Goal: Task Accomplishment & Management: Manage account settings

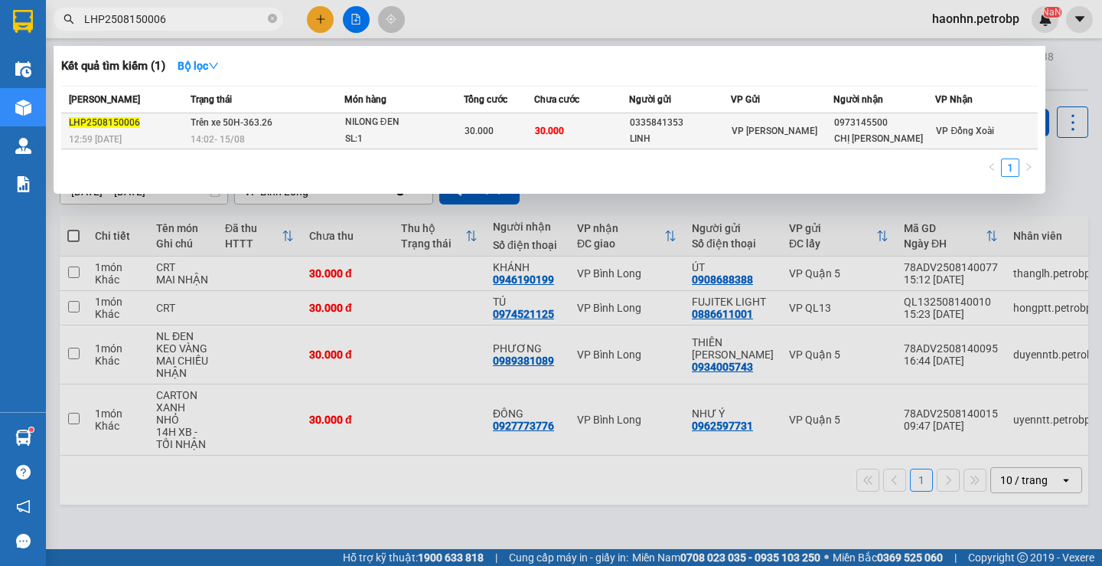
type input "LHP2508150006"
click at [442, 139] on div "SL: 1" at bounding box center [402, 139] width 115 height 17
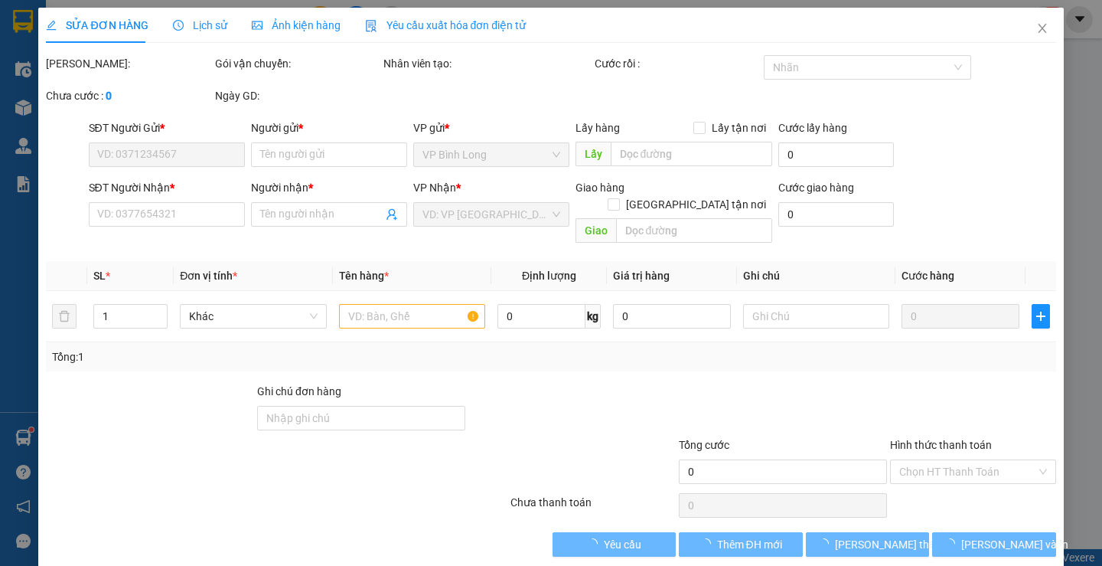
type input "0335841353"
type input "LINH"
type input "0973145500"
type input "CHỊ [PERSON_NAME]"
type input "30.000"
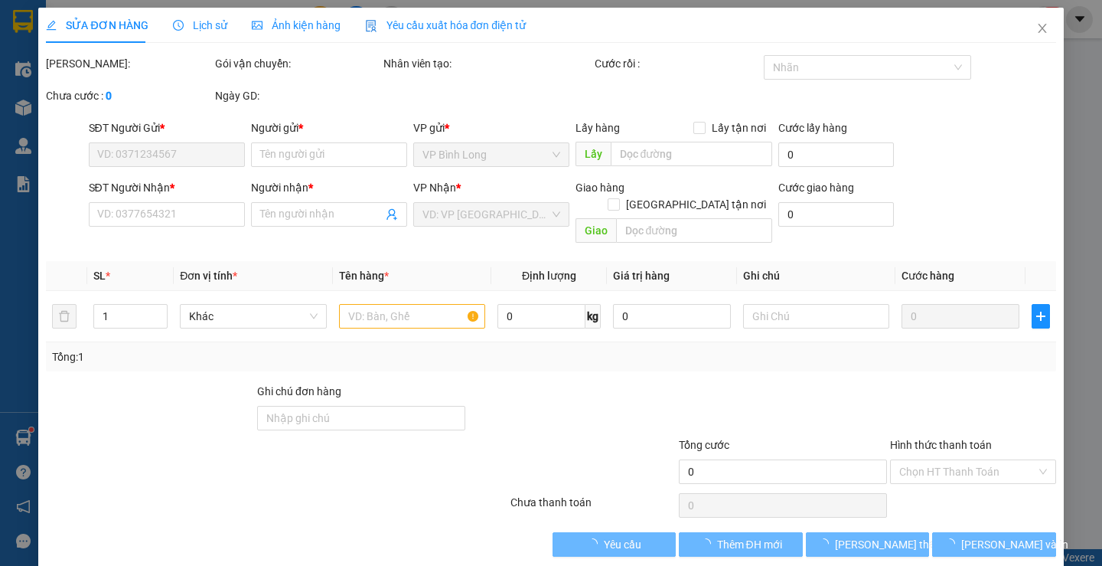
type input "30.000"
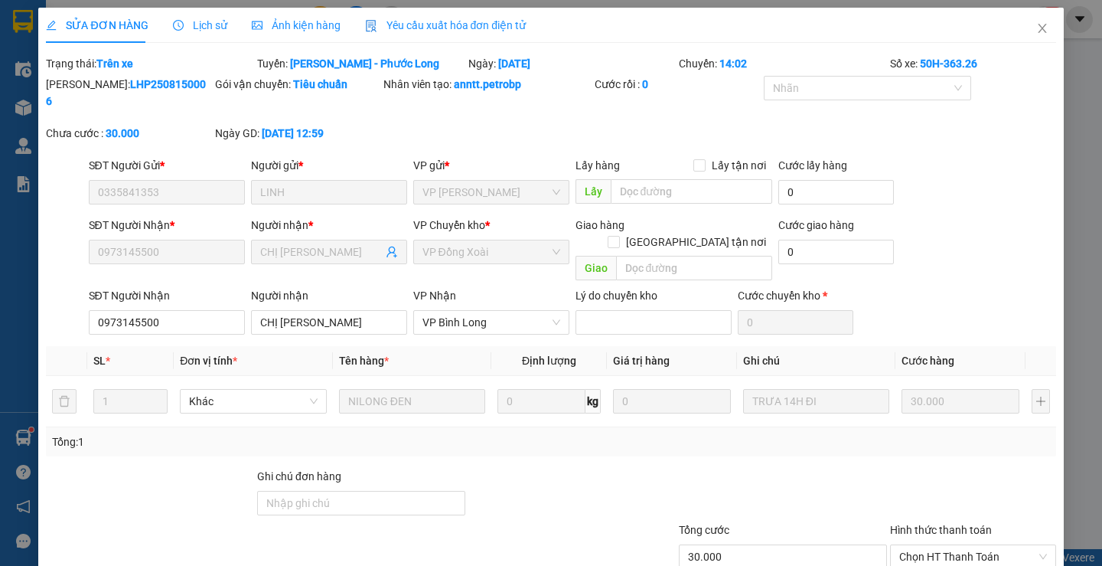
click at [200, 24] on span "Lịch sử" at bounding box center [200, 25] width 54 height 12
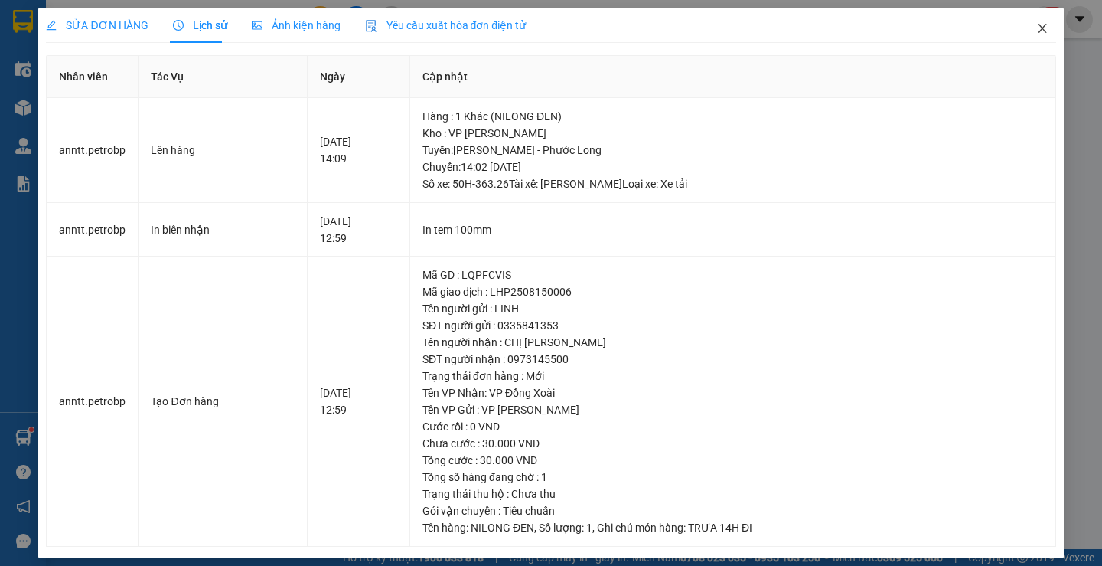
click at [1036, 34] on icon "close" at bounding box center [1042, 28] width 12 height 12
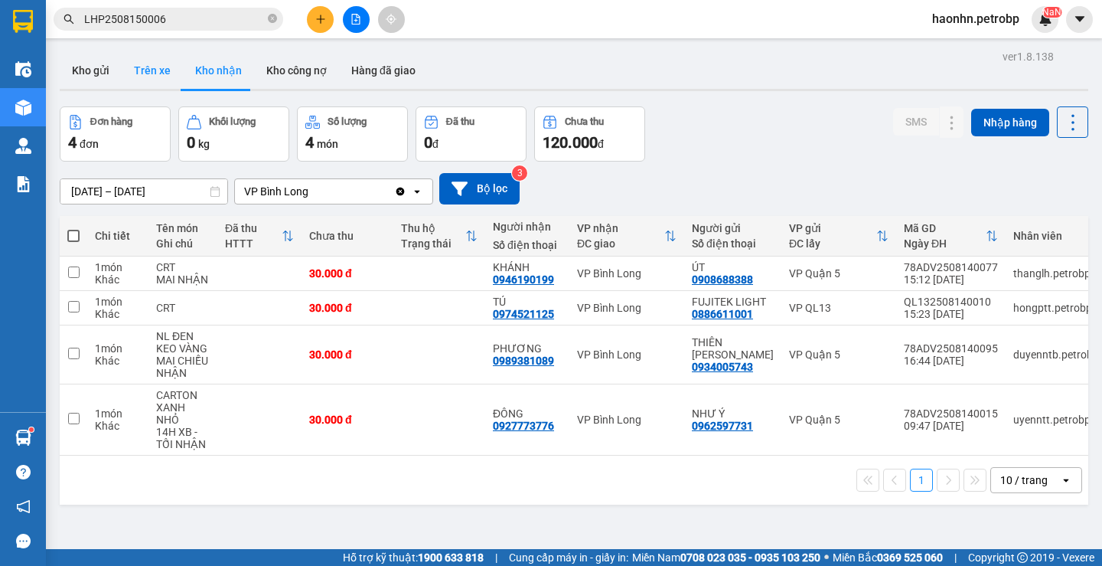
click at [151, 74] on button "Trên xe" at bounding box center [152, 70] width 61 height 37
type input "[DATE] – [DATE]"
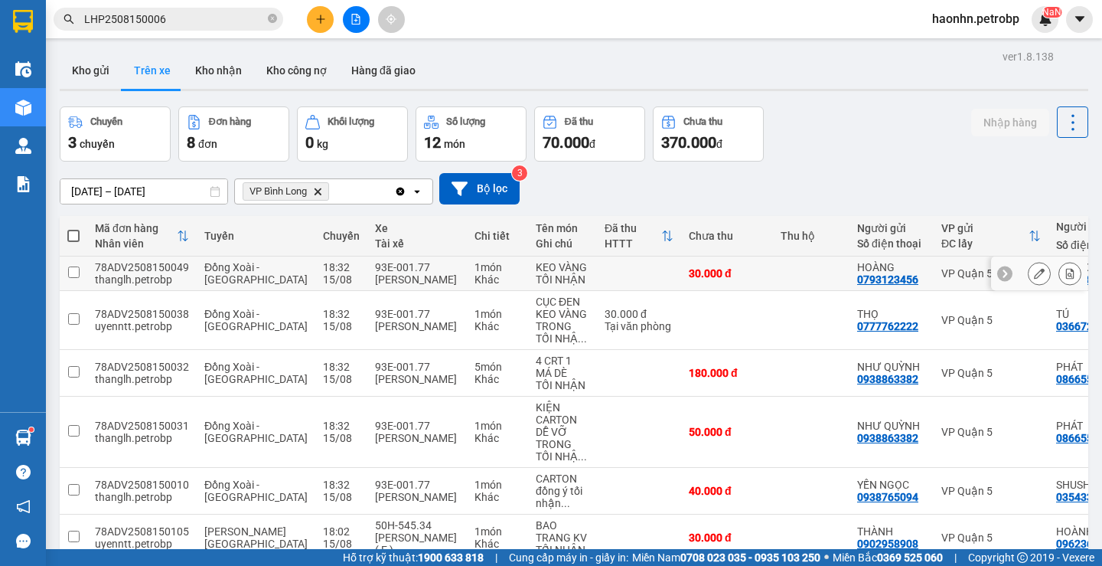
scroll to position [199, 0]
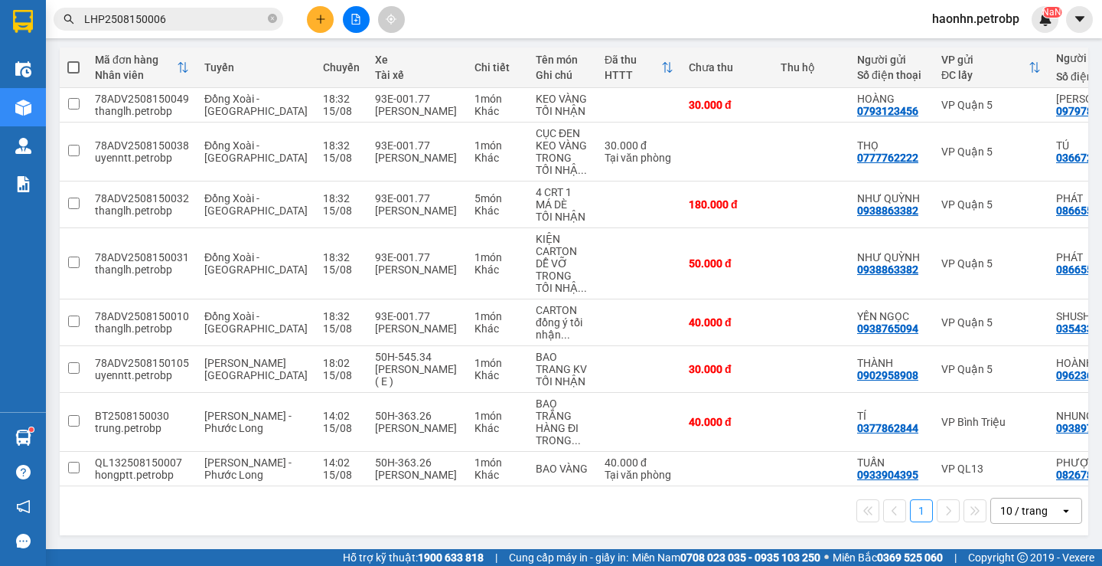
click at [1030, 488] on div "1 10 / trang open" at bounding box center [574, 510] width 1029 height 49
click at [1029, 488] on div "1 10 / trang open" at bounding box center [574, 510] width 1029 height 49
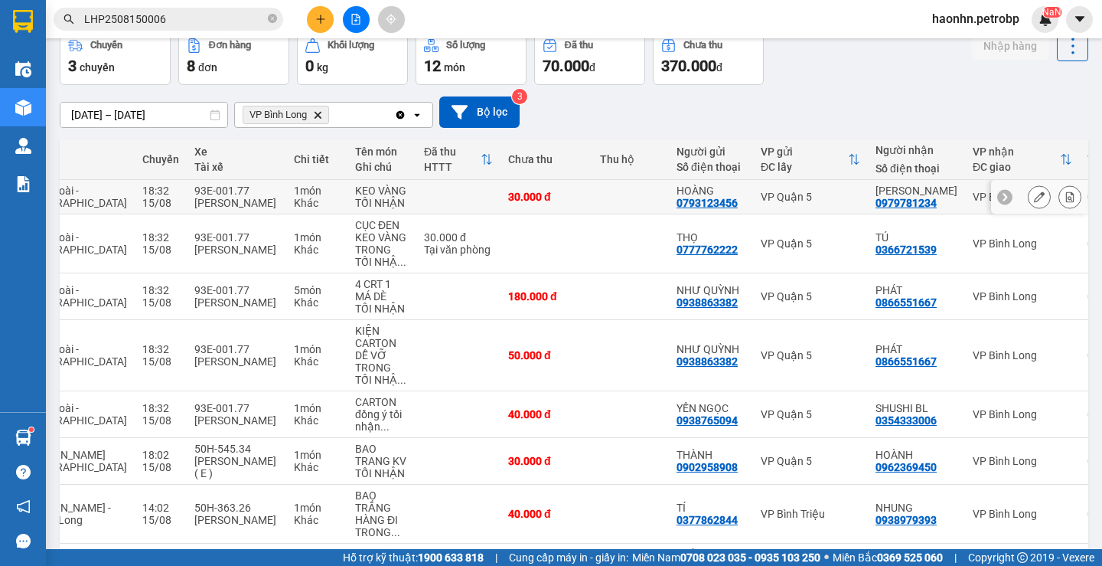
scroll to position [153, 0]
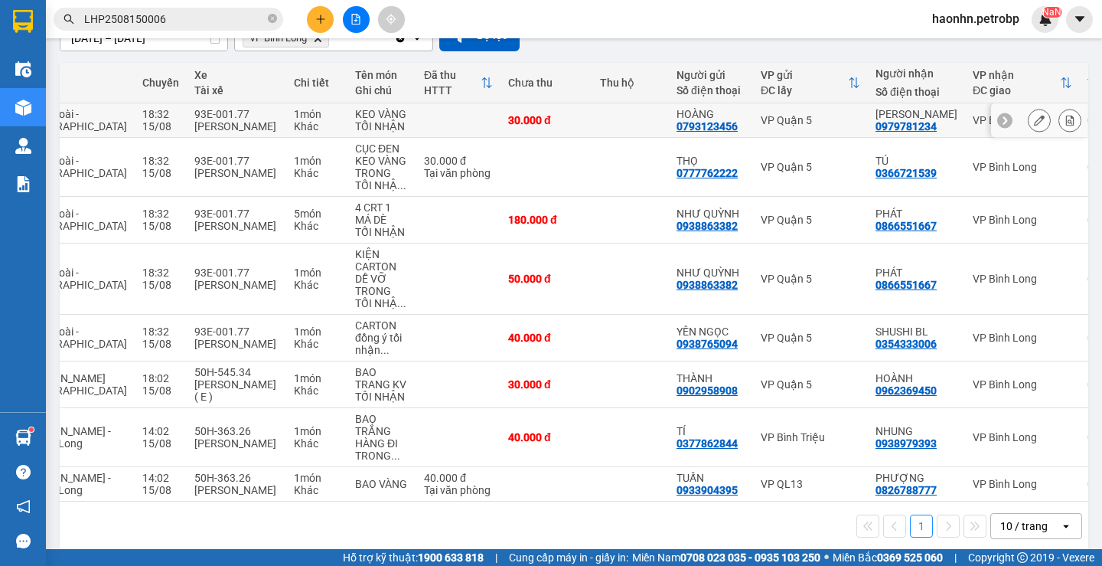
click at [965, 138] on td "VP Bình Long" at bounding box center [1022, 120] width 115 height 34
checkbox input "true"
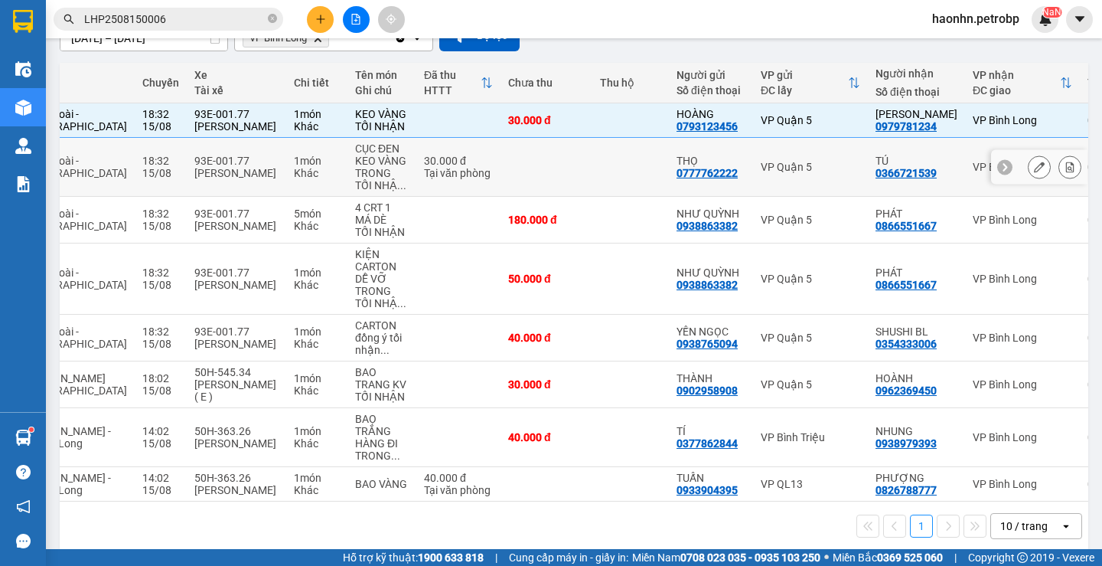
click at [965, 166] on td "VP Bình Long" at bounding box center [1022, 167] width 115 height 59
checkbox input "true"
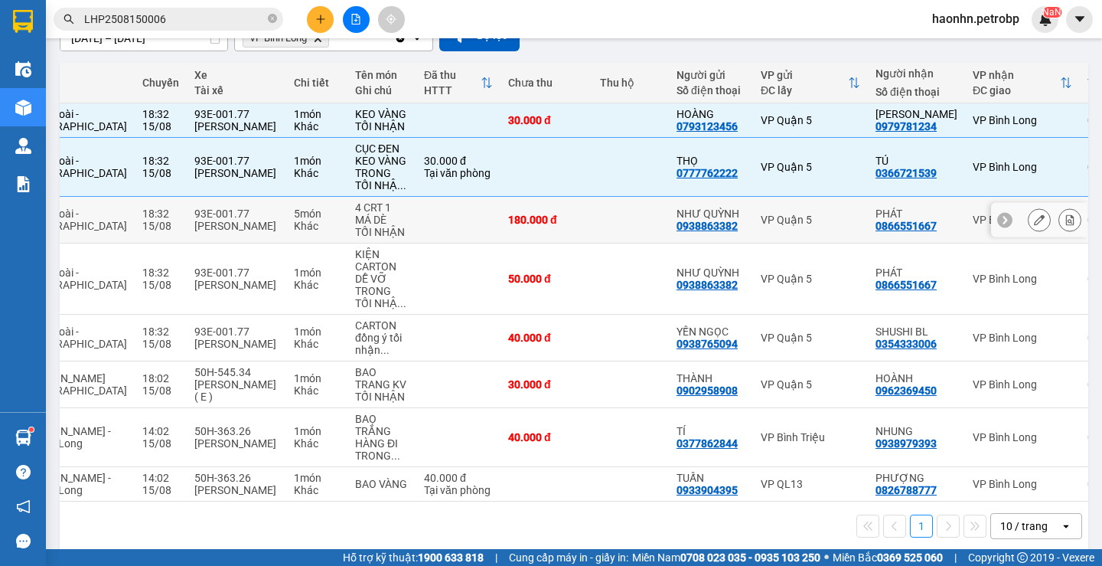
click at [965, 218] on td "VP Bình Long" at bounding box center [1022, 220] width 115 height 47
checkbox input "true"
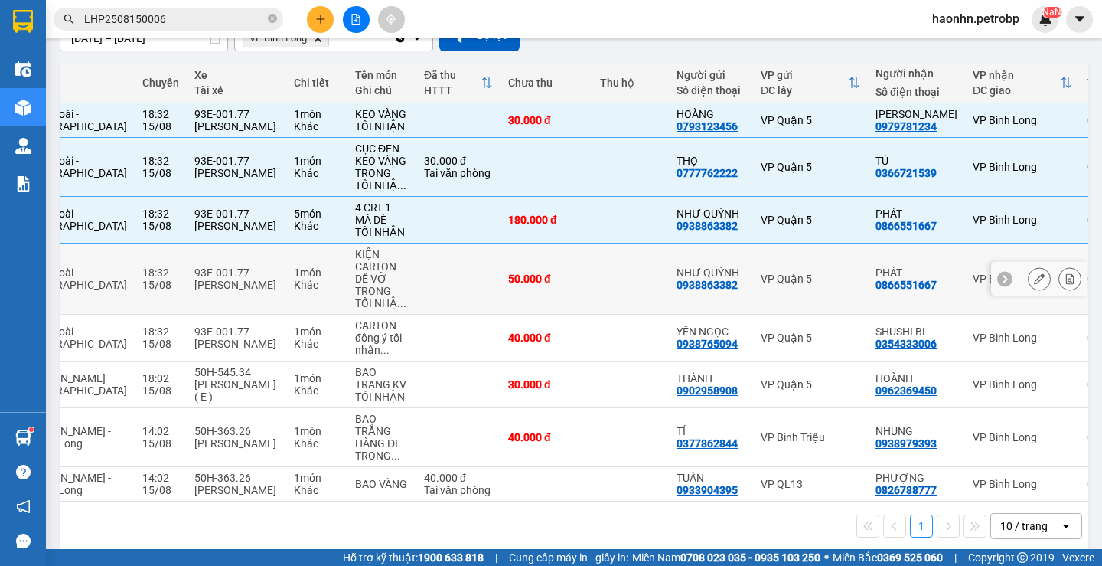
click at [973, 285] on div "VP Bình Long" at bounding box center [1023, 278] width 100 height 12
checkbox input "true"
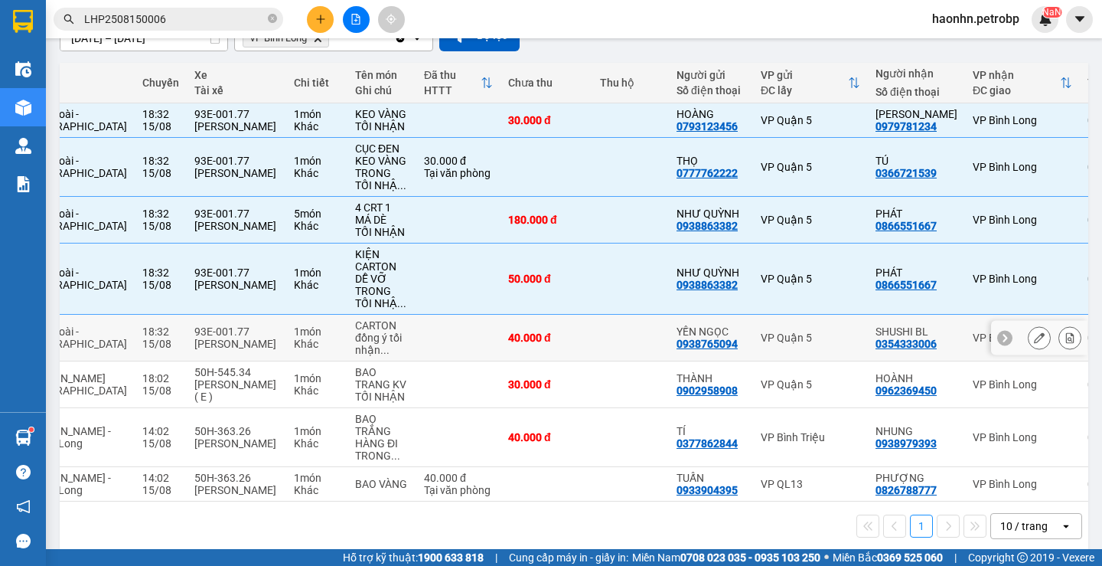
drag, startPoint x: 921, startPoint y: 348, endPoint x: 921, endPoint y: 361, distance: 13.0
click at [973, 344] on div "VP Bình Long" at bounding box center [1023, 337] width 100 height 12
checkbox input "true"
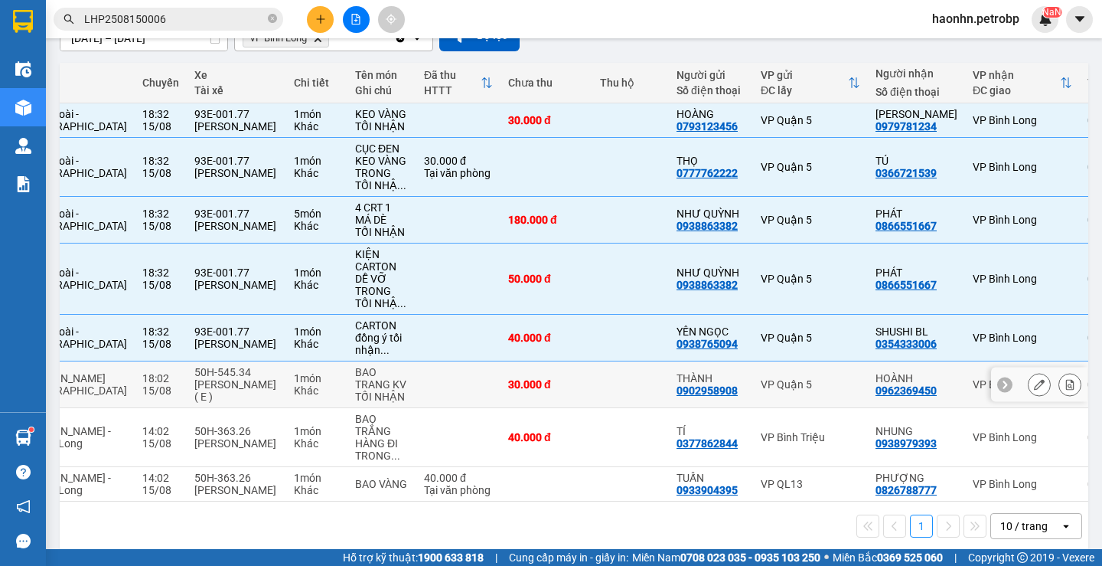
click at [973, 390] on div "VP Bình Long" at bounding box center [1023, 384] width 100 height 12
checkbox input "true"
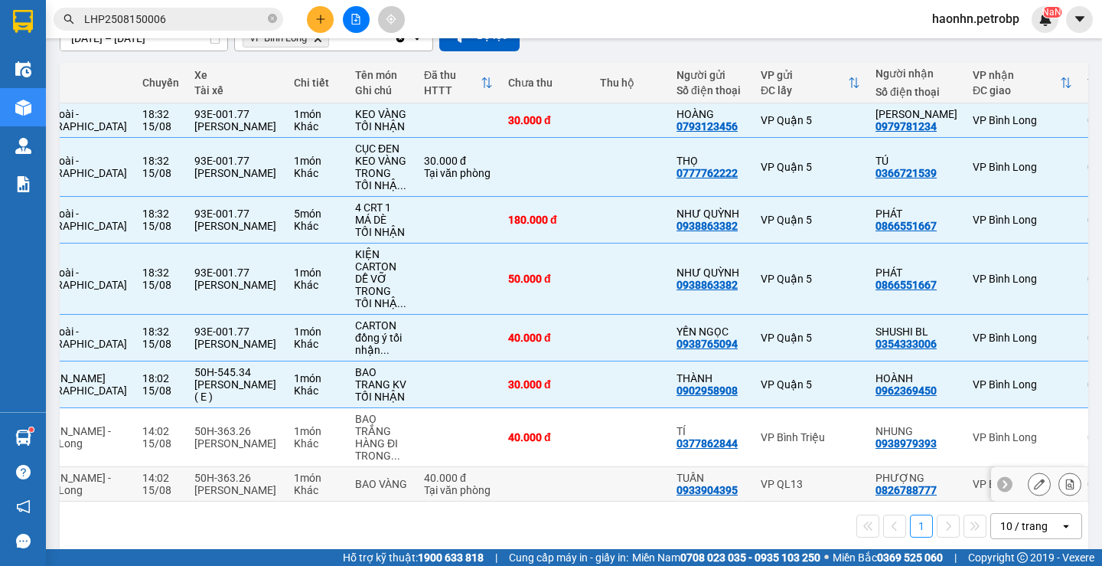
click at [973, 490] on div "VP Bình Long" at bounding box center [1023, 484] width 100 height 12
checkbox input "true"
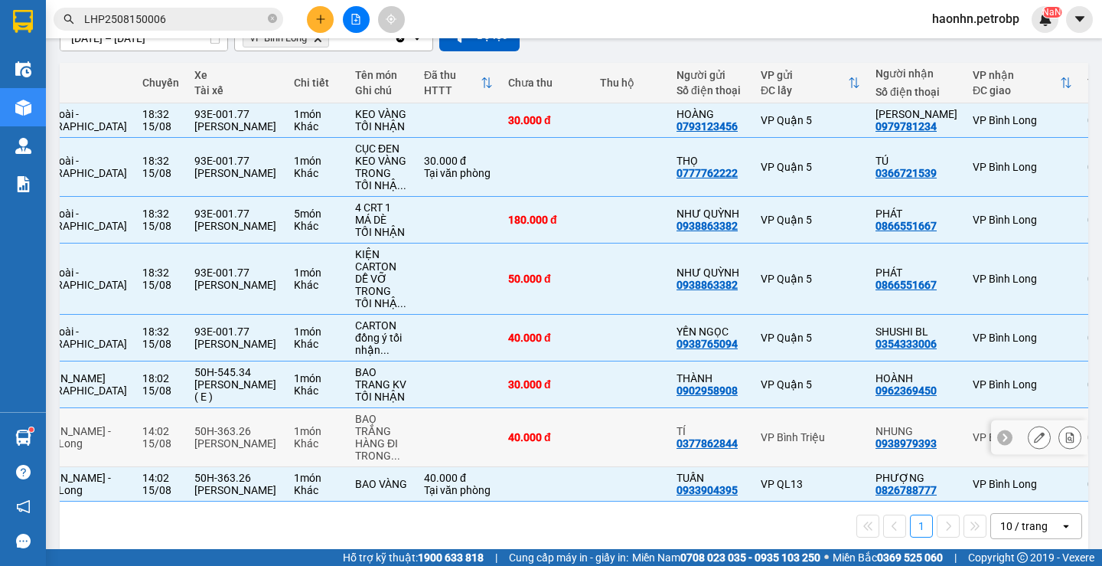
click at [416, 434] on td at bounding box center [458, 437] width 84 height 59
checkbox input "true"
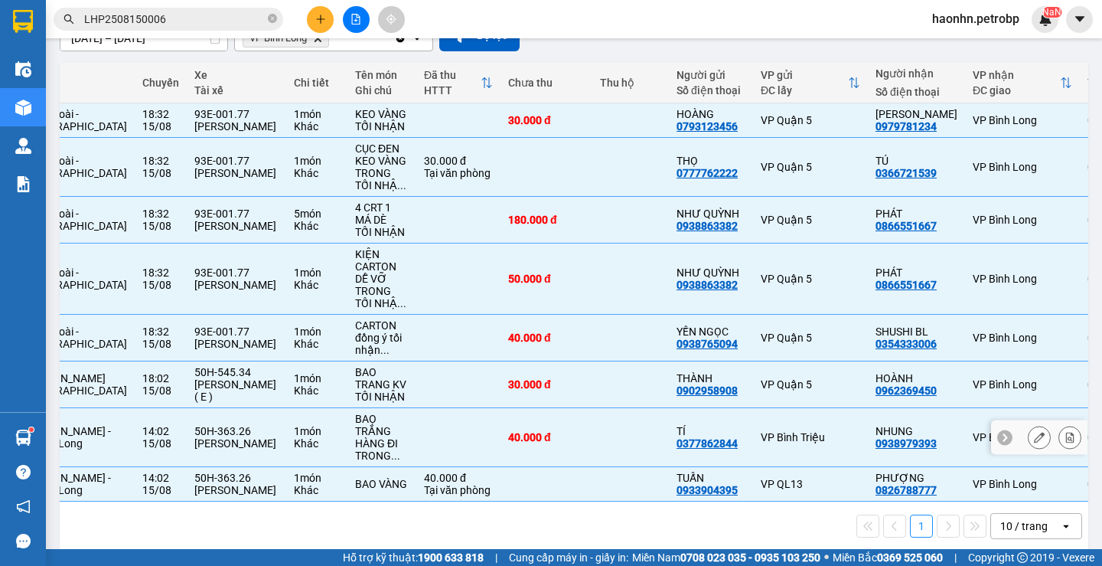
click at [418, 404] on td at bounding box center [458, 384] width 84 height 47
checkbox input "false"
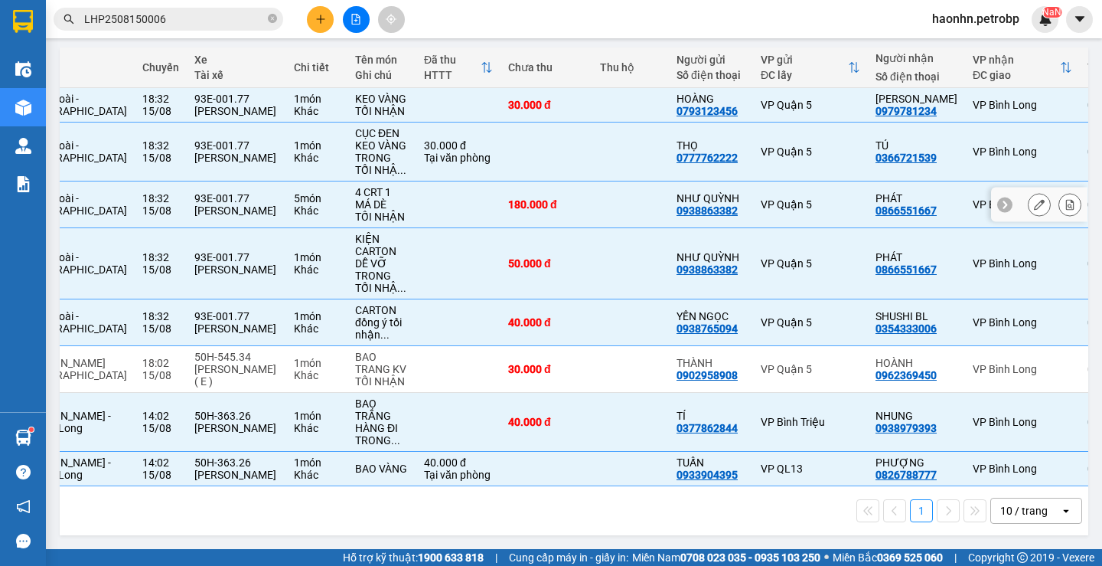
scroll to position [0, 0]
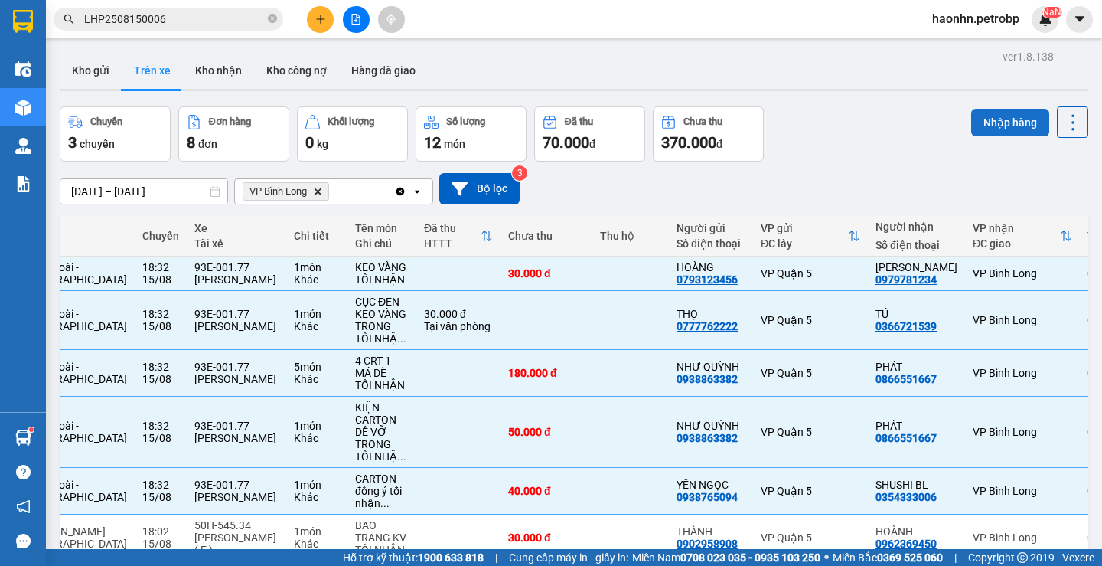
click at [971, 115] on button "Nhập hàng" at bounding box center [1010, 123] width 78 height 28
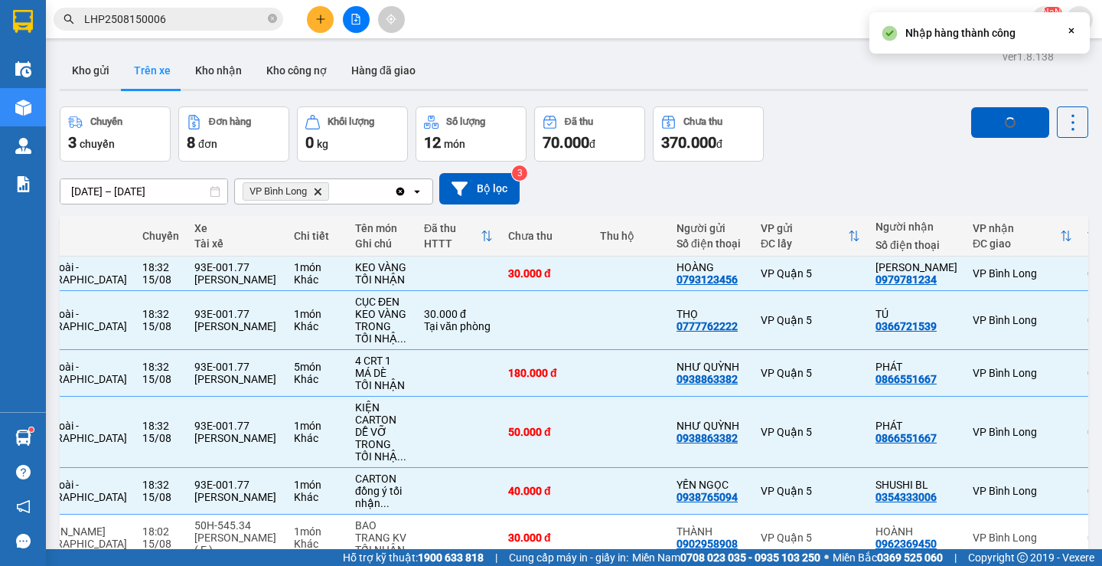
checkbox input "false"
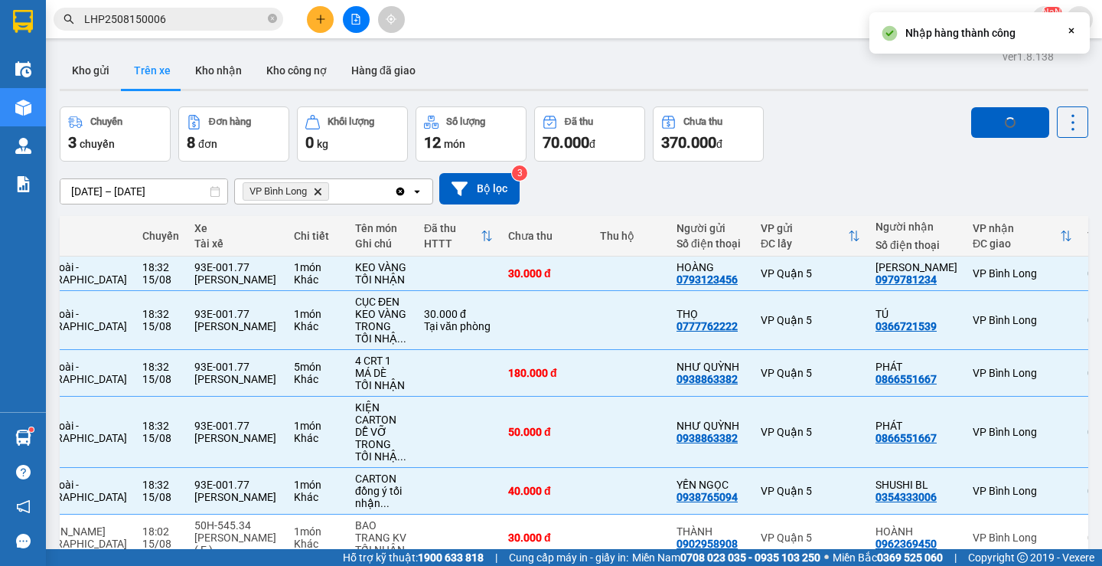
checkbox input "false"
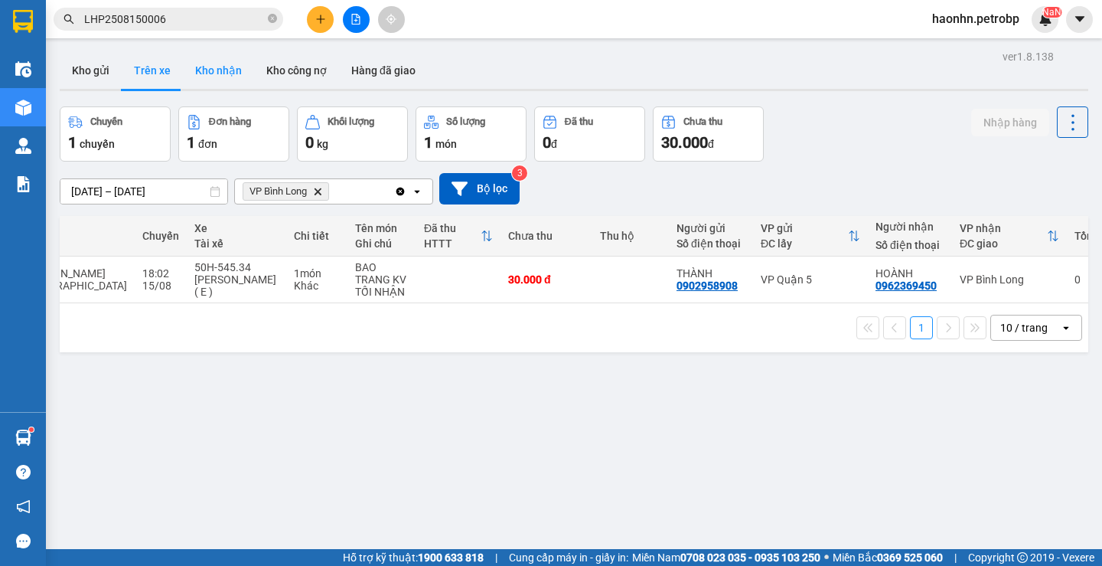
click at [191, 62] on button "Kho nhận" at bounding box center [218, 70] width 71 height 37
type input "[DATE] – [DATE]"
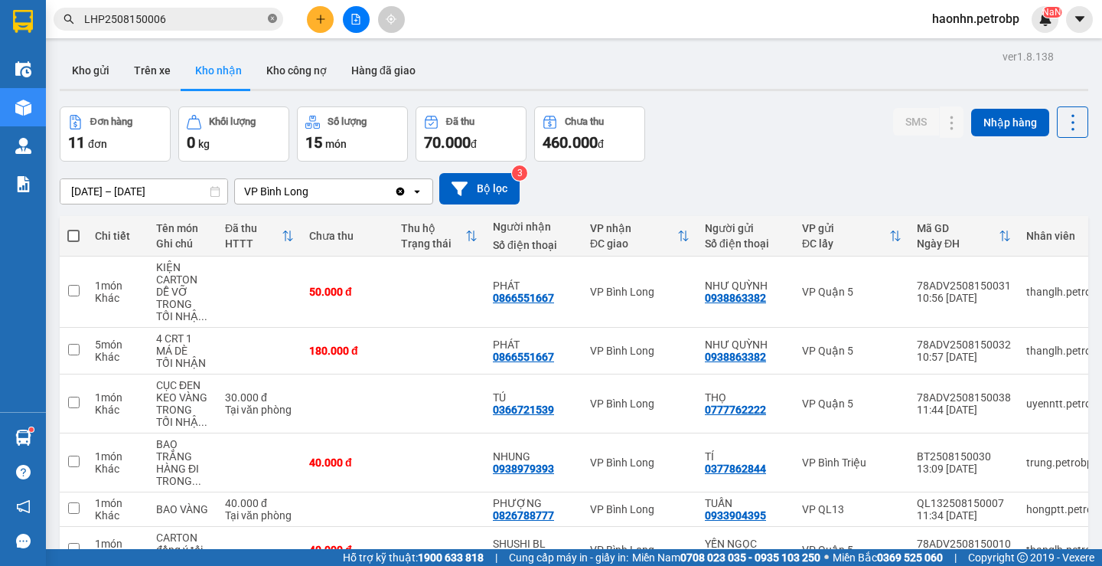
click at [272, 16] on icon "close-circle" at bounding box center [272, 18] width 9 height 9
click at [543, 413] on div "0366721539" at bounding box center [523, 409] width 61 height 12
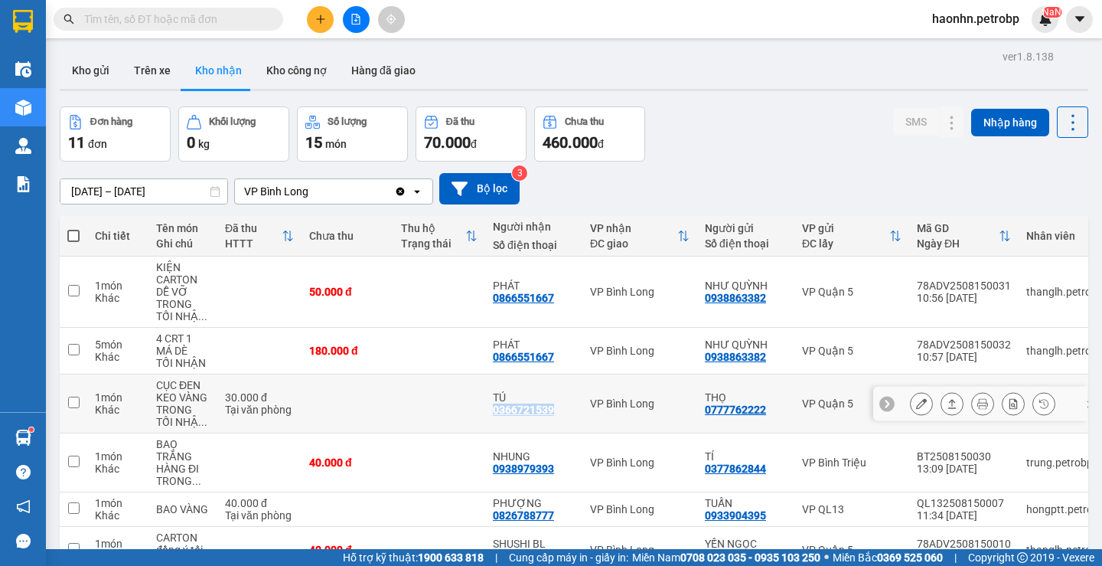
copy div "0366721539"
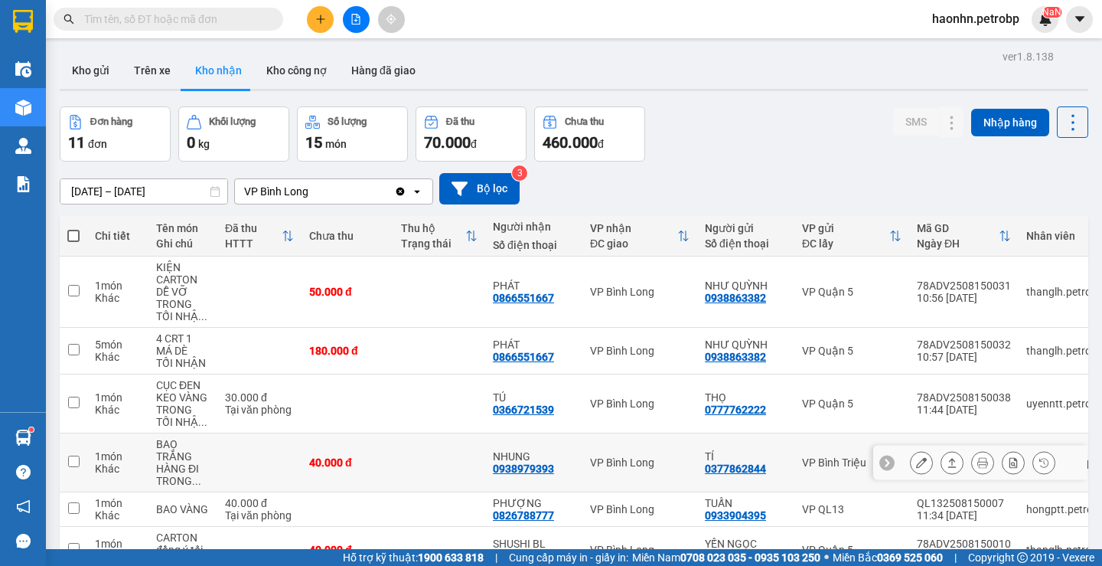
click at [531, 468] on div "0938979393" at bounding box center [523, 468] width 61 height 12
copy div "0938979393"
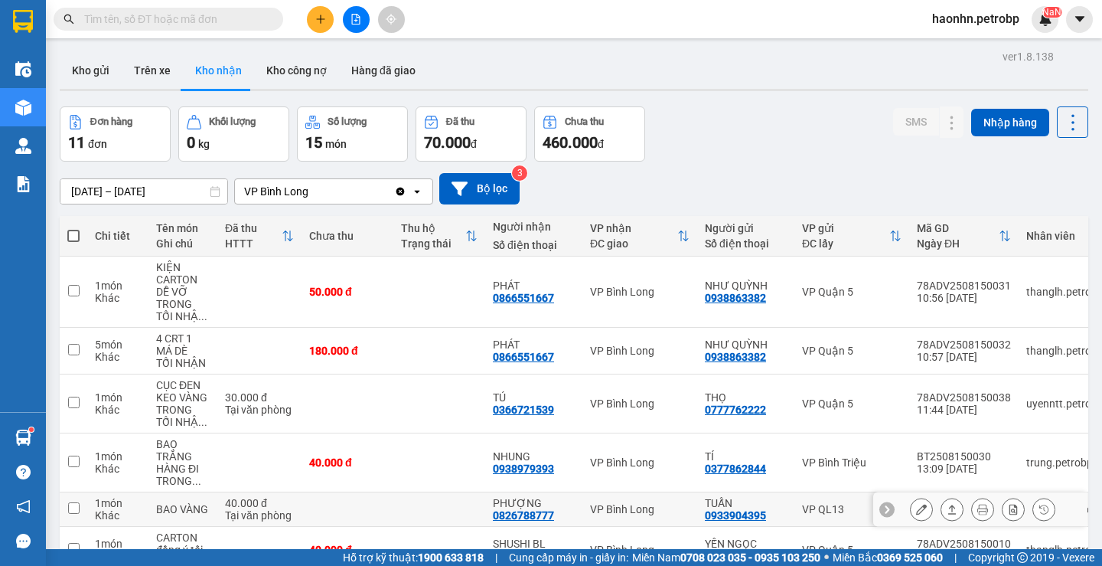
click at [523, 514] on div "0826788777" at bounding box center [523, 515] width 61 height 12
click at [526, 514] on div "0826788777" at bounding box center [523, 515] width 61 height 12
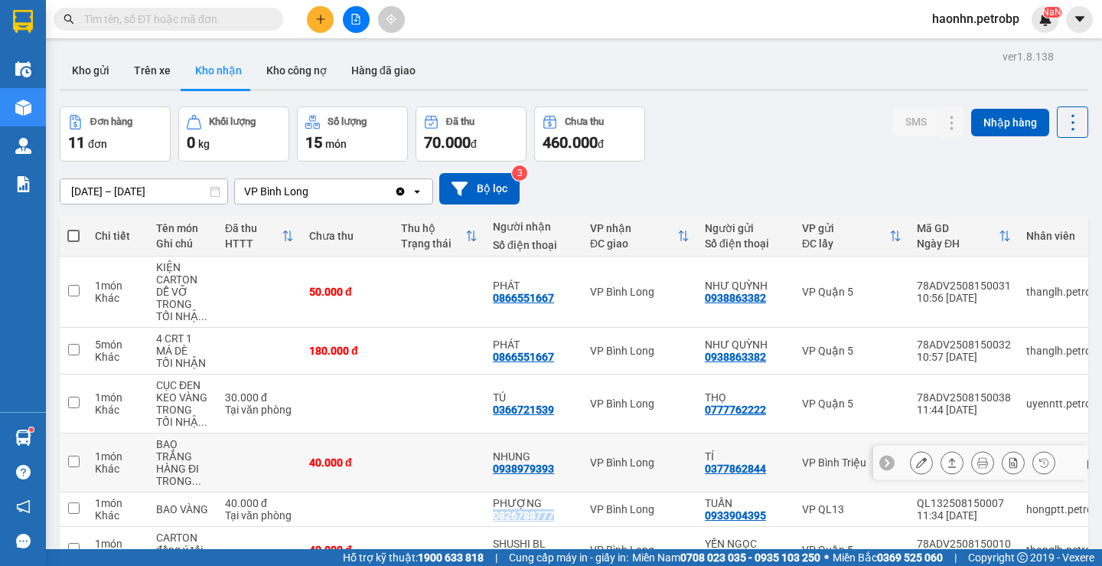
copy div "0826788777"
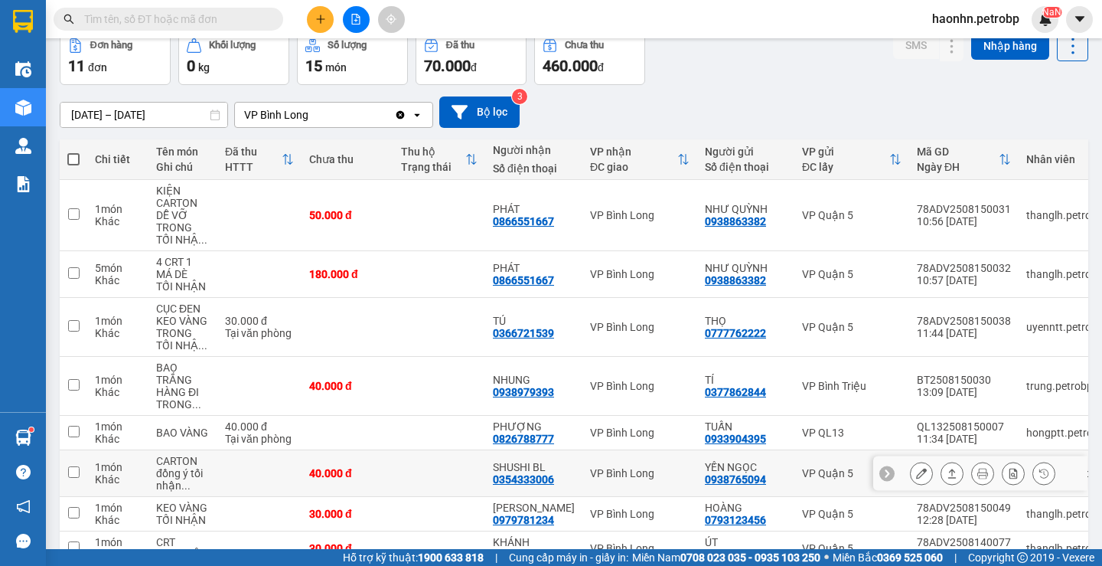
click at [533, 482] on div "0354333006" at bounding box center [523, 479] width 61 height 12
copy div "0354333006"
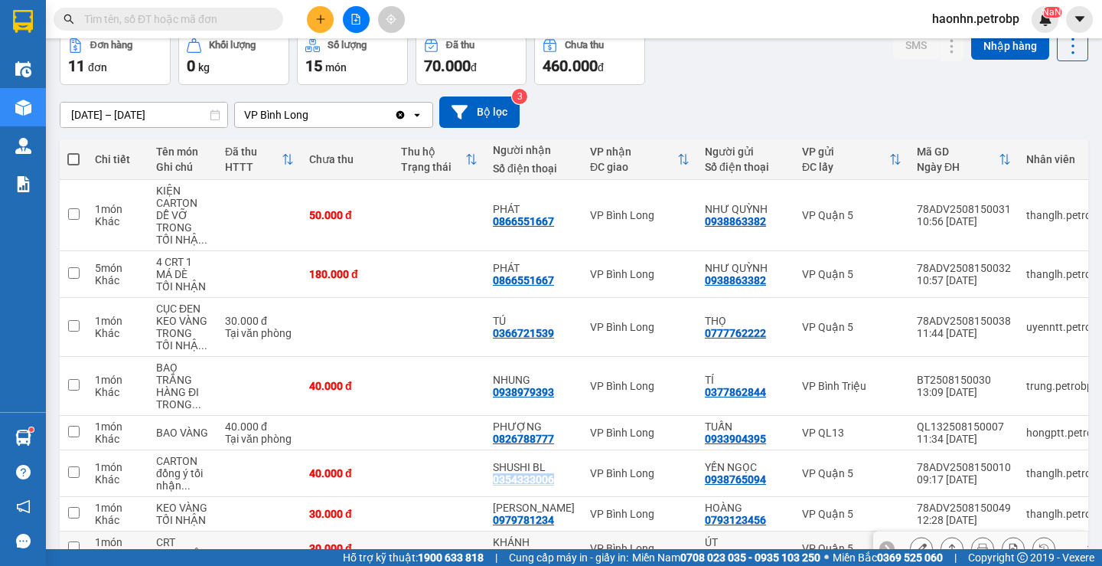
scroll to position [230, 0]
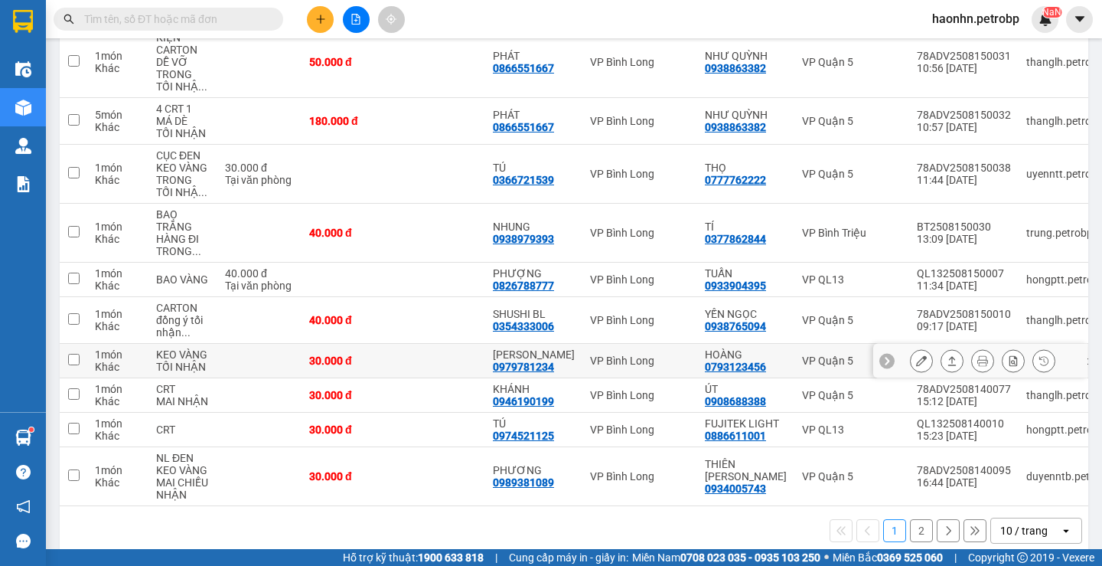
click at [524, 364] on div "0979781234" at bounding box center [523, 367] width 61 height 12
copy div "0979781234"
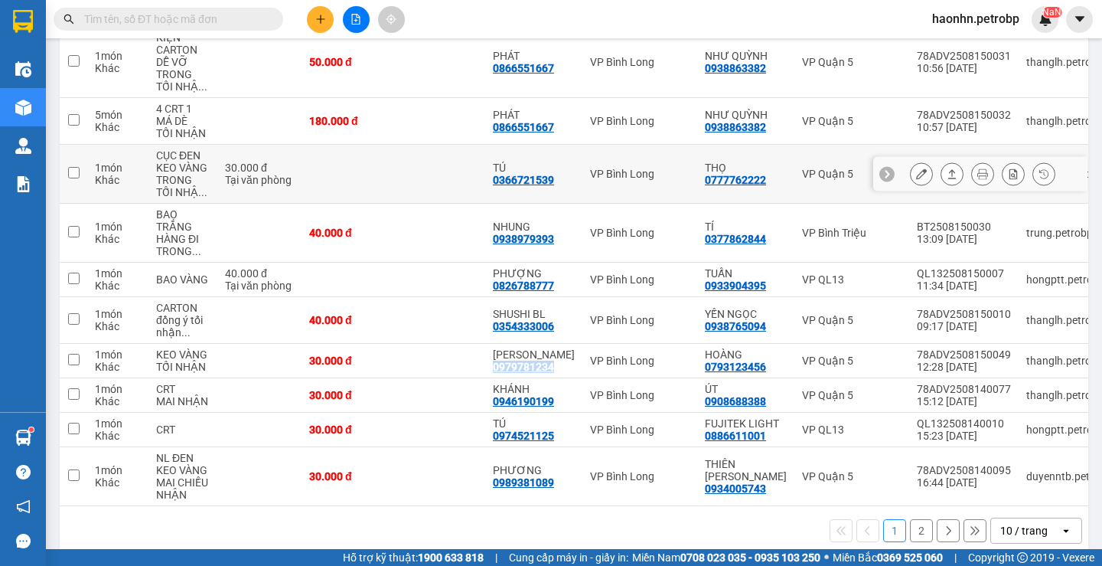
scroll to position [0, 0]
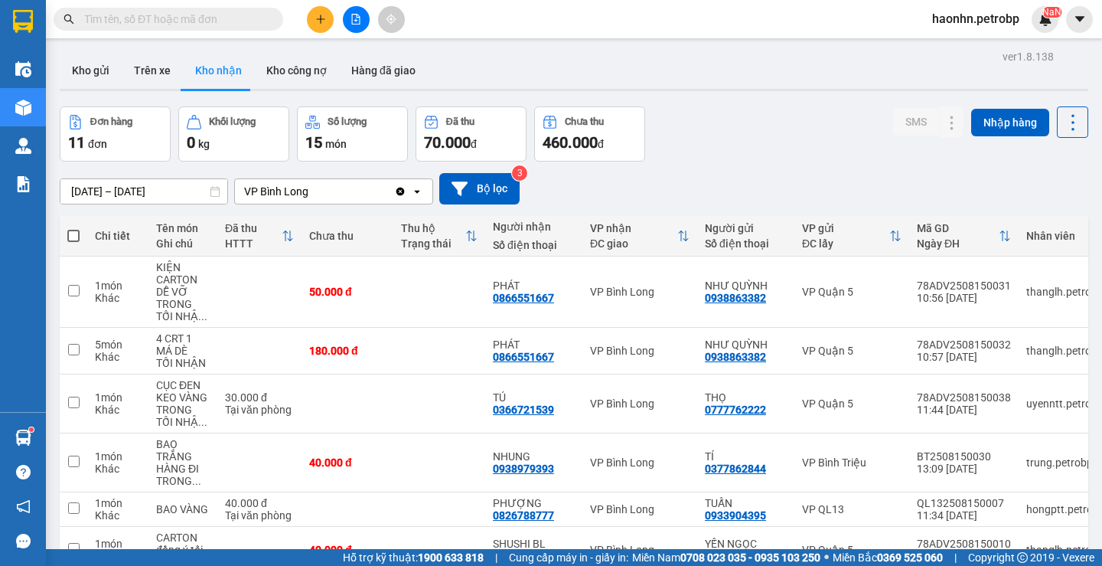
click at [171, 91] on div "Kho gửi Trên xe Kho nhận Kho công nợ Hàng đã giao" at bounding box center [574, 72] width 1029 height 41
click at [165, 86] on button "Trên xe" at bounding box center [152, 70] width 61 height 37
type input "[DATE] – [DATE]"
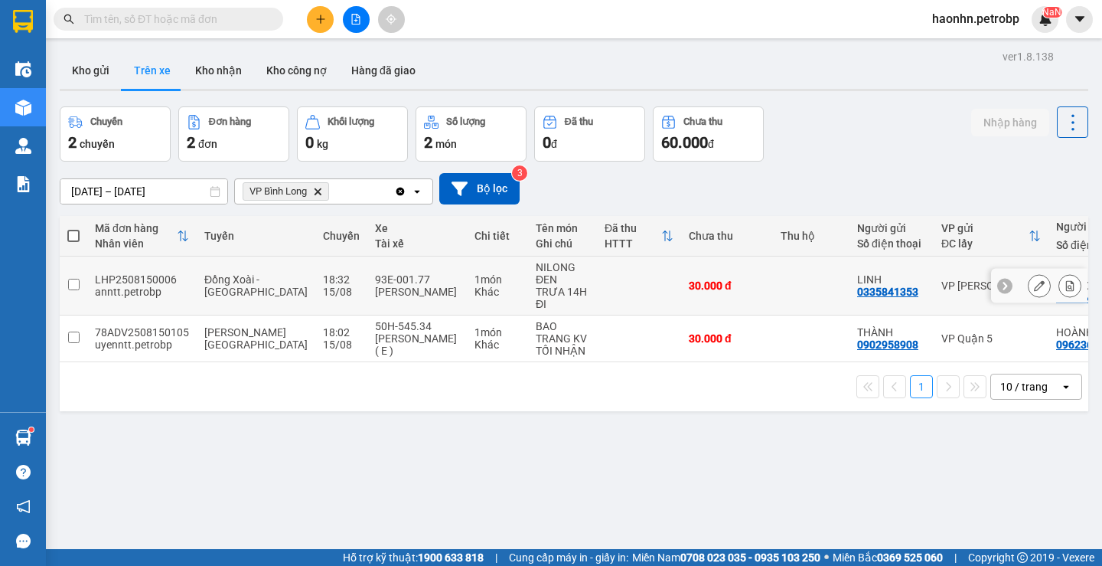
click at [706, 282] on div "30.000 đ" at bounding box center [727, 285] width 77 height 12
checkbox input "true"
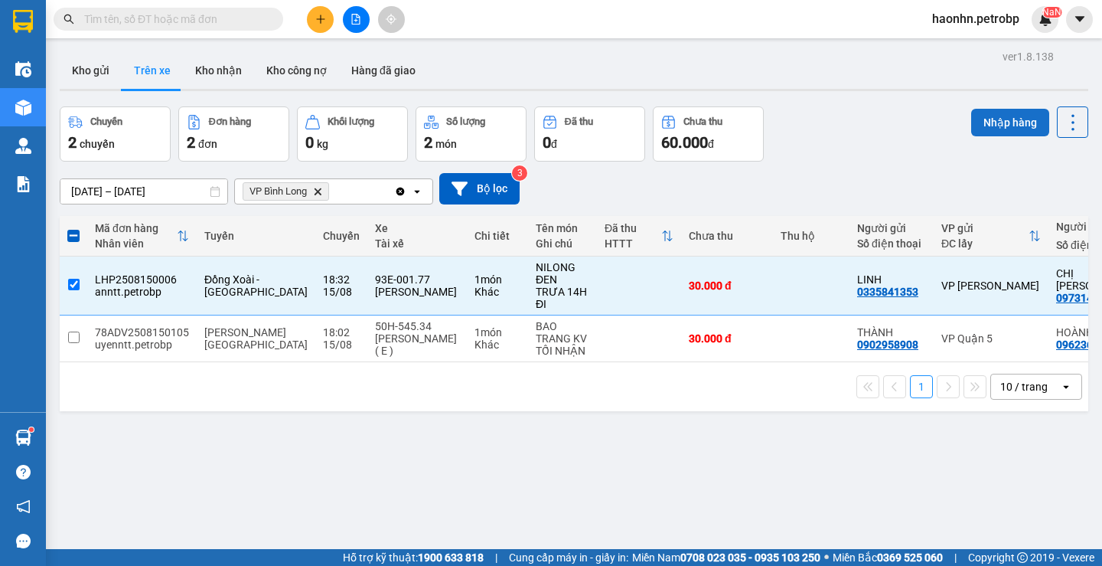
click at [971, 117] on button "Nhập hàng" at bounding box center [1010, 123] width 78 height 28
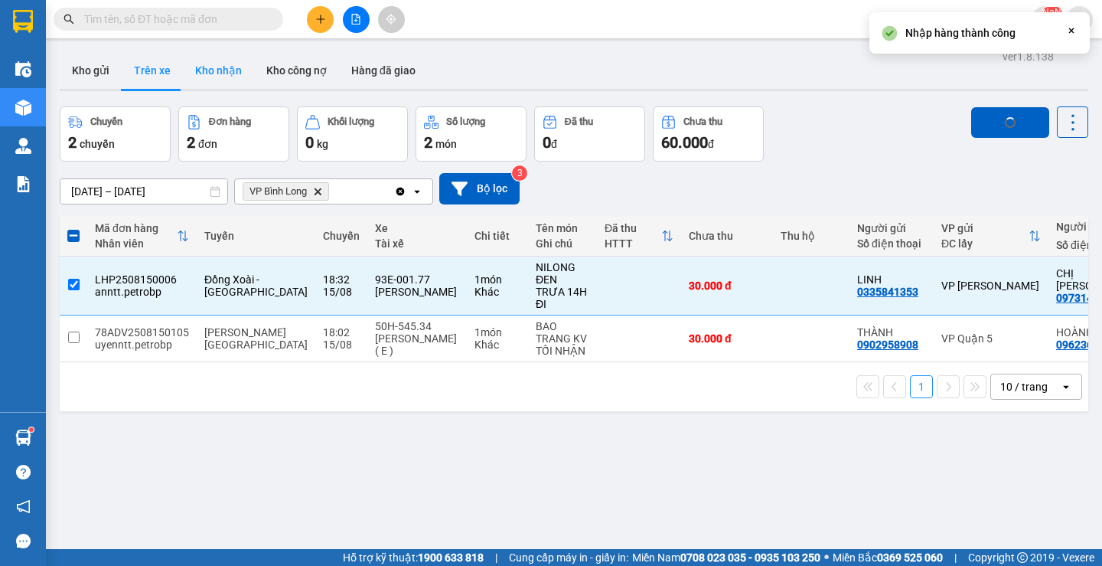
click at [232, 75] on button "Kho nhận" at bounding box center [218, 70] width 71 height 37
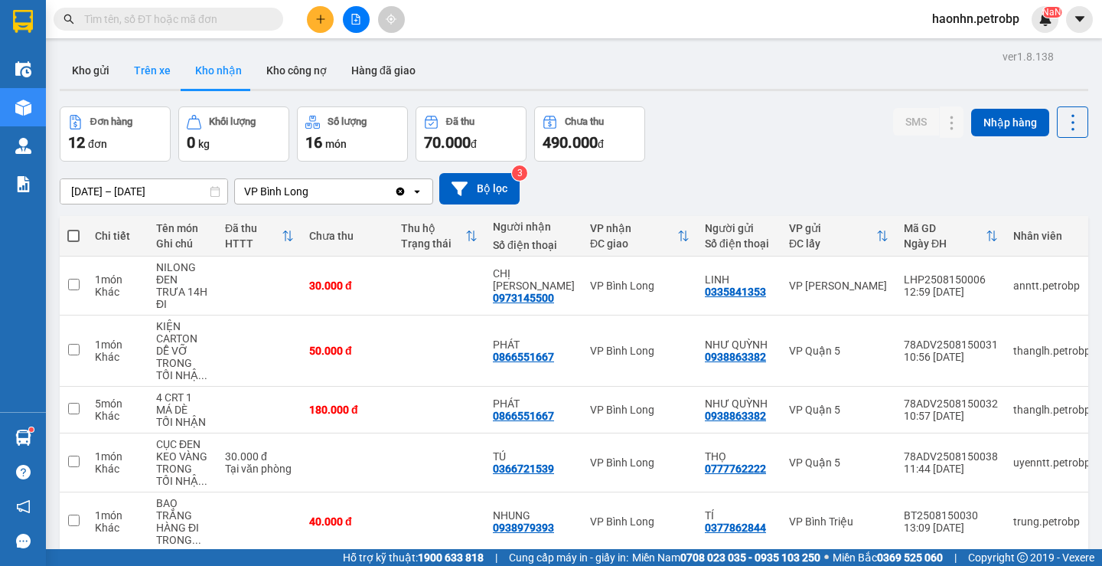
click at [167, 58] on button "Trên xe" at bounding box center [152, 70] width 61 height 37
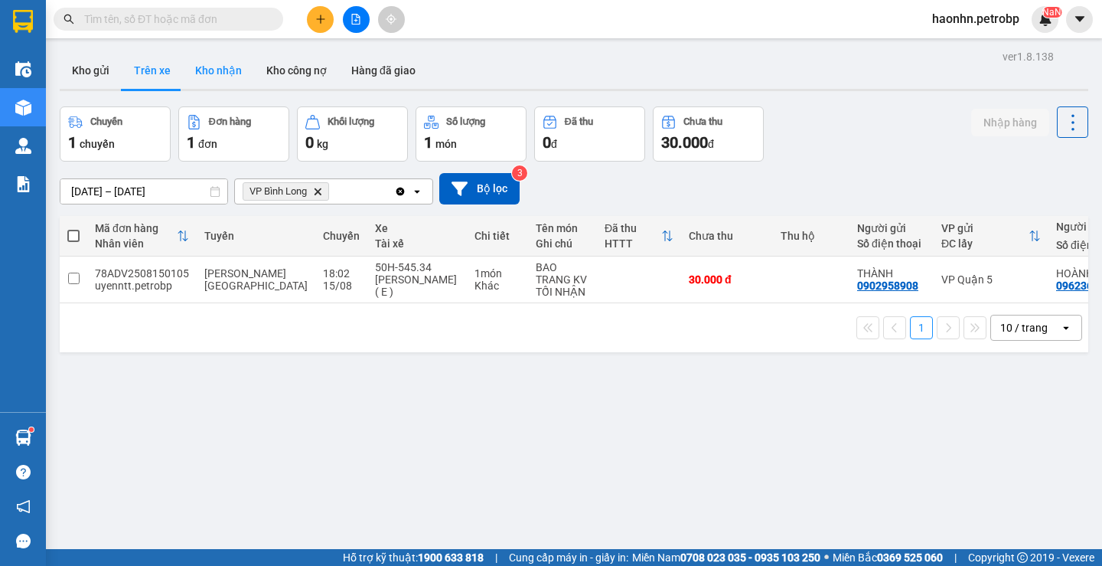
click at [231, 83] on button "Kho nhận" at bounding box center [218, 70] width 71 height 37
type input "[DATE] – [DATE]"
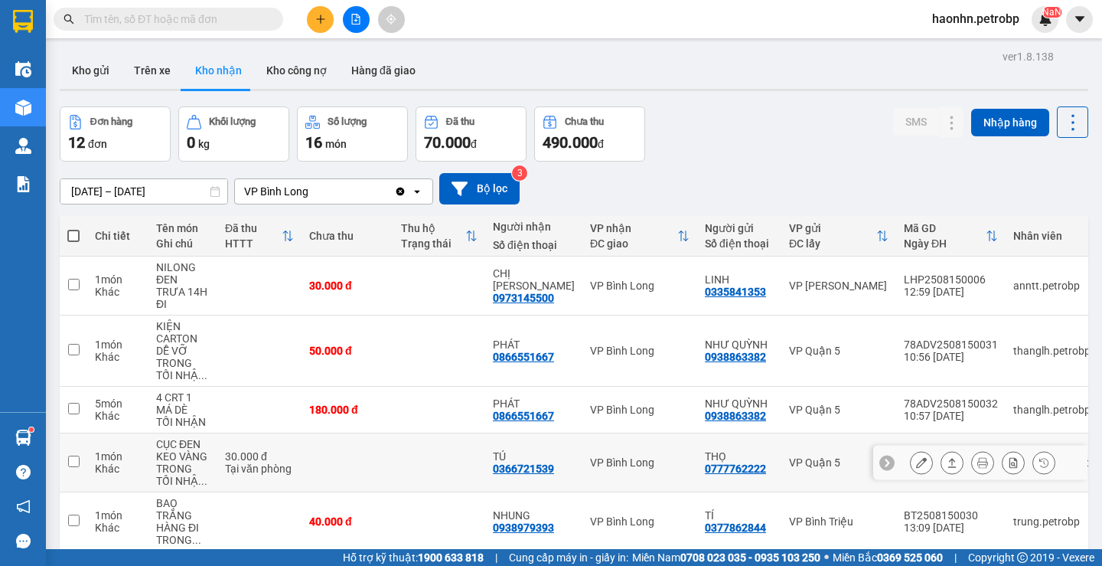
scroll to position [256, 0]
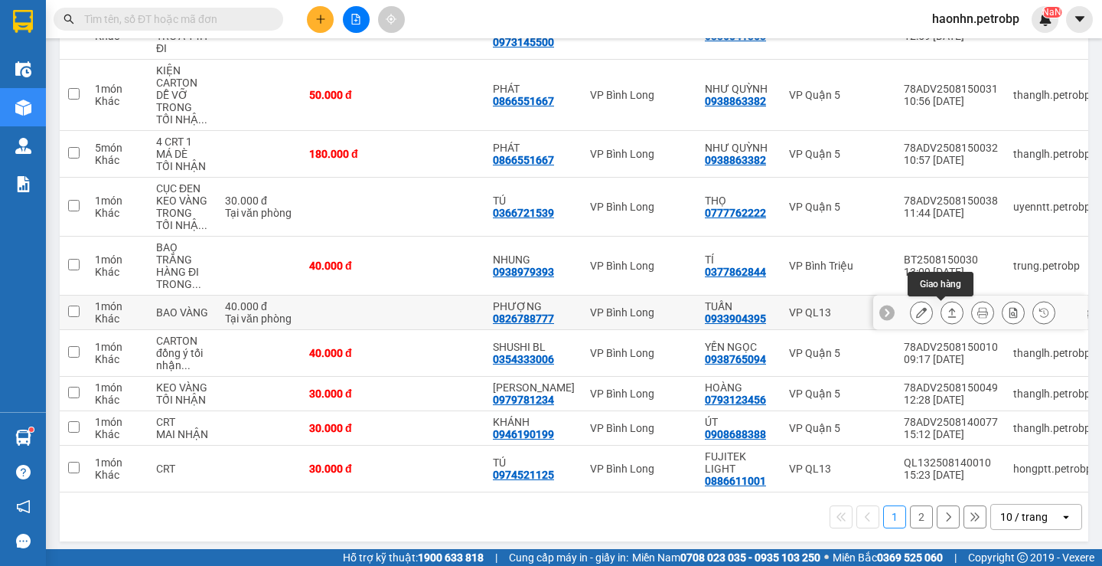
click at [911, 313] on button at bounding box center [921, 312] width 21 height 27
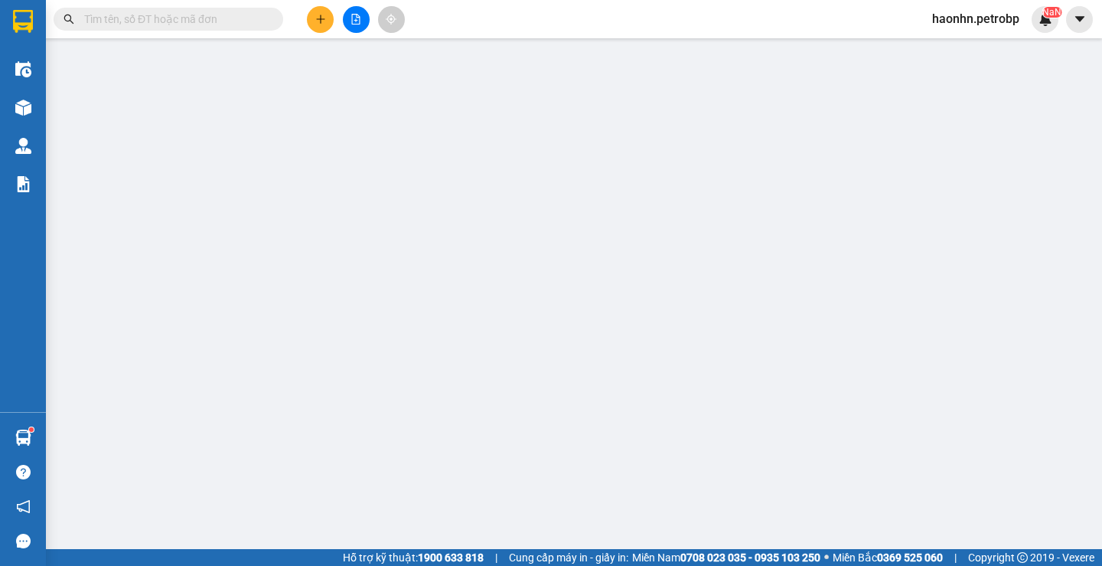
type input "0933904395"
type input "TUẤN"
type input "0826788777"
type input "PHƯỢNG"
type input "40.000"
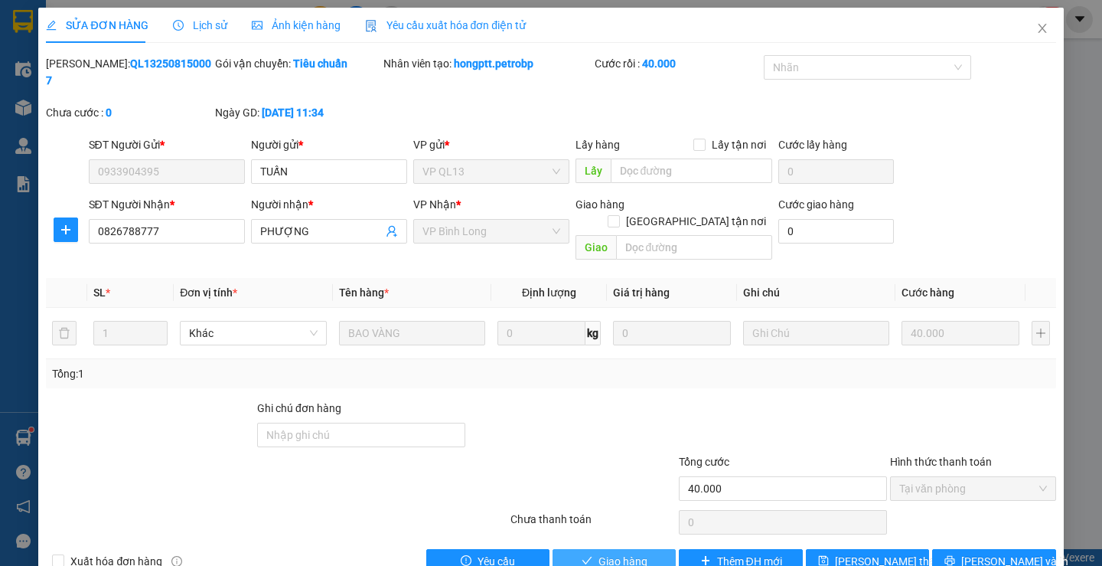
click at [603, 553] on span "Giao hàng" at bounding box center [623, 561] width 49 height 17
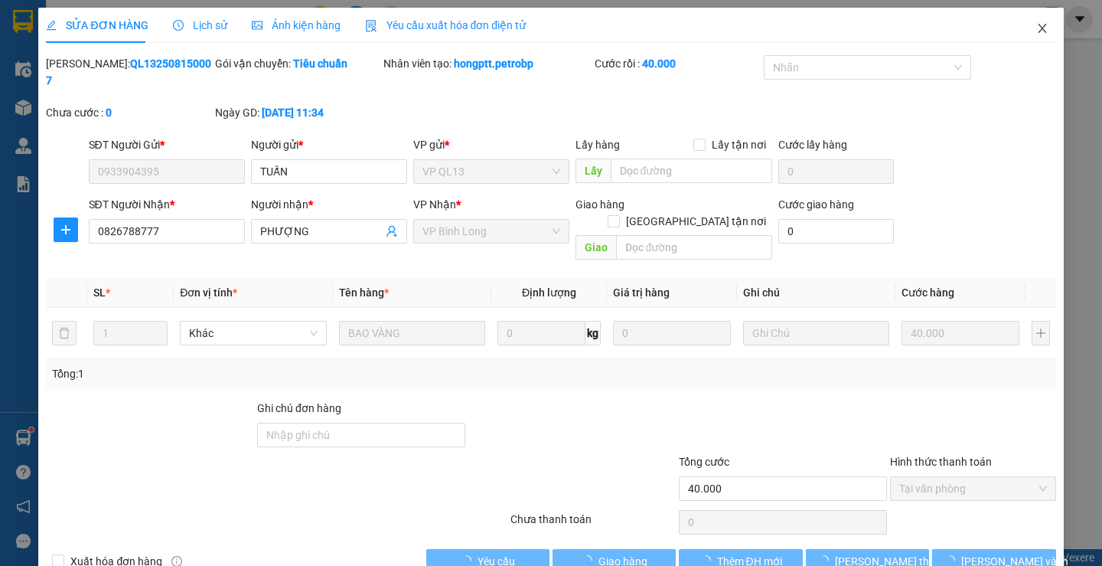
click at [1030, 42] on span "Close" at bounding box center [1042, 29] width 43 height 43
click at [1030, 36] on div "Kết quả tìm kiếm ( 1 ) Bộ lọc Mã ĐH Trạng thái Món hàng Tổng cước Chưa cước Ngư…" at bounding box center [551, 19] width 1102 height 38
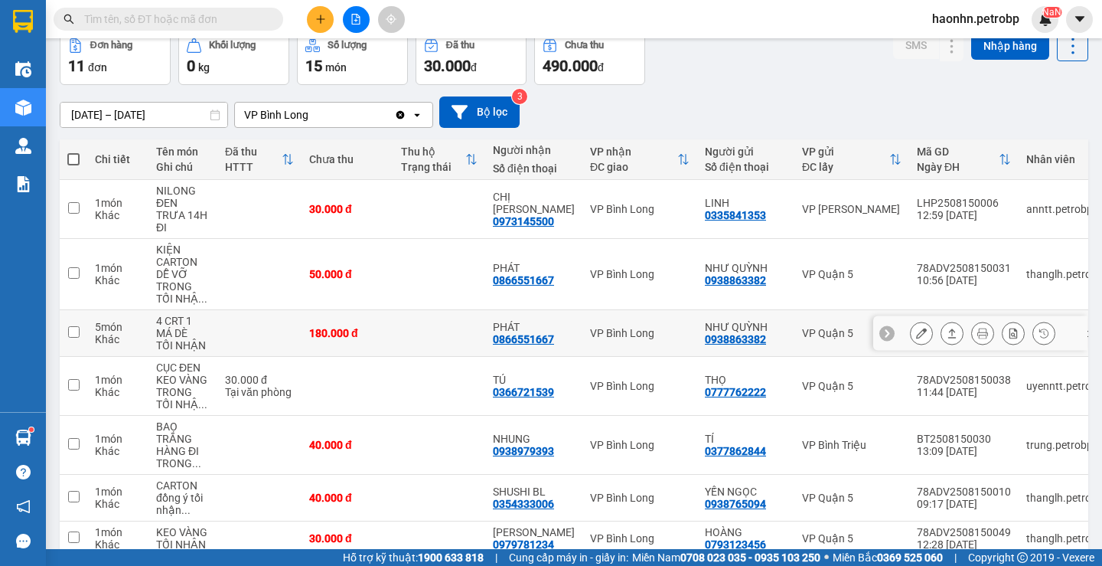
scroll to position [280, 0]
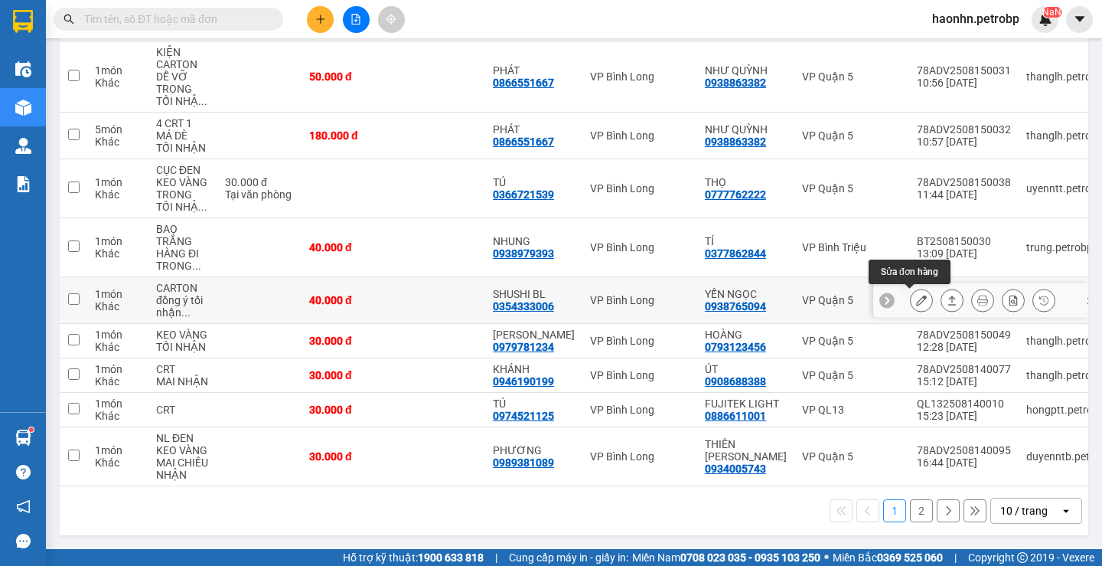
click at [916, 295] on icon at bounding box center [921, 300] width 11 height 11
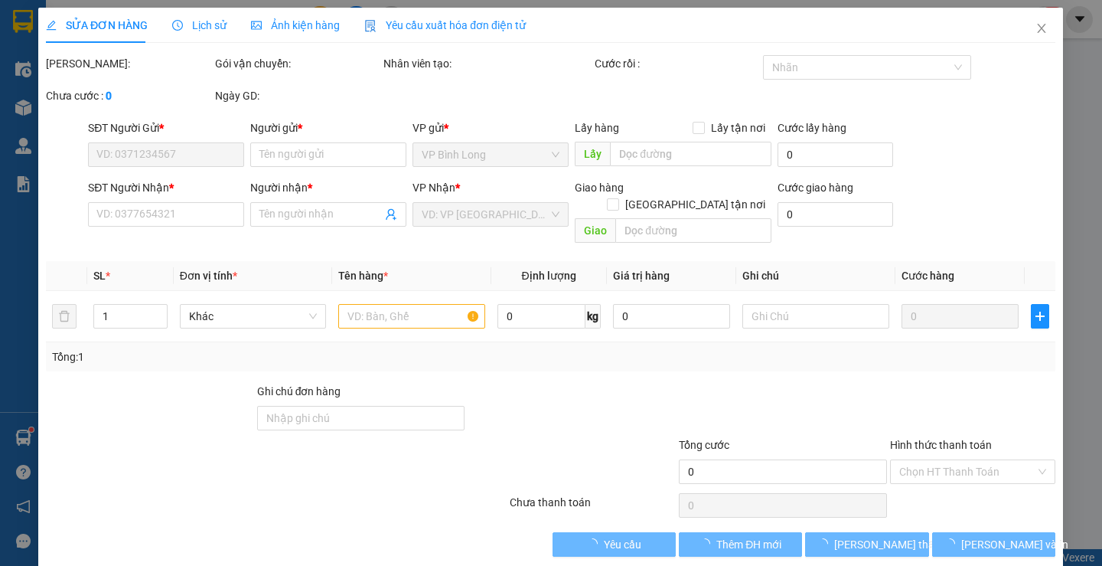
type input "0938765094"
type input "YẾN NGỌC"
type input "0354333006"
type input "SHUSHI BL"
type input "40.000"
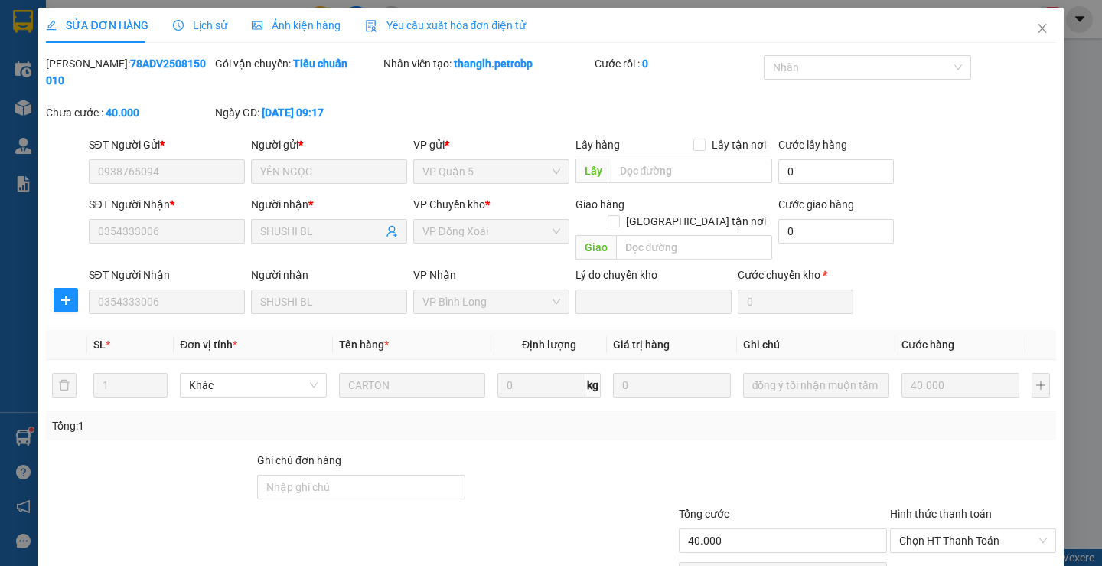
scroll to position [56, 0]
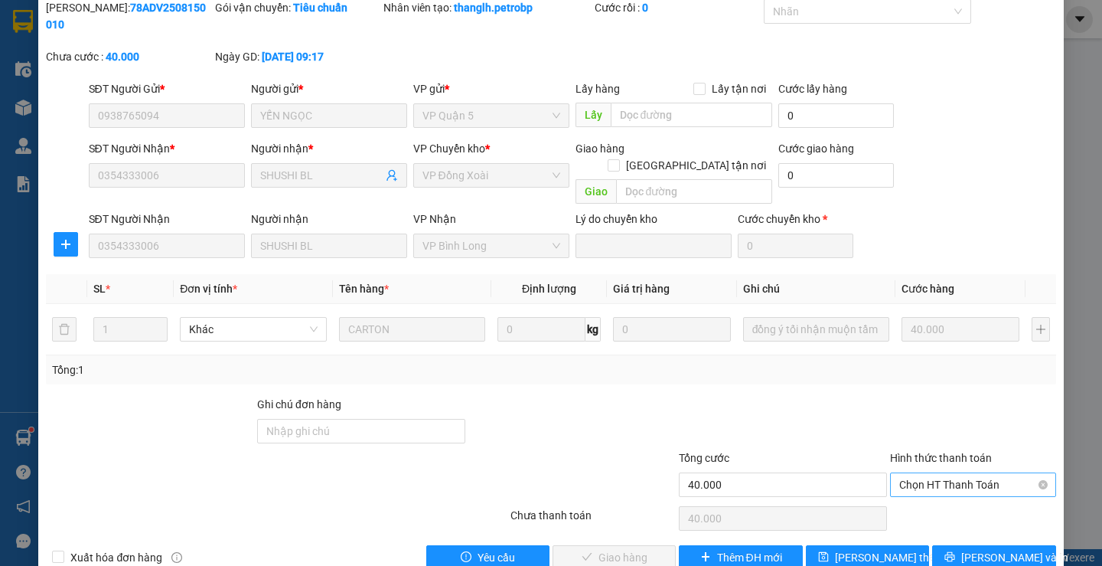
click at [948, 473] on span "Chọn HT Thanh Toán" at bounding box center [973, 484] width 148 height 23
click at [925, 475] on div "Tại văn phòng" at bounding box center [963, 481] width 145 height 17
type input "0"
click at [609, 549] on span "[PERSON_NAME] và Giao hàng" at bounding box center [655, 557] width 147 height 17
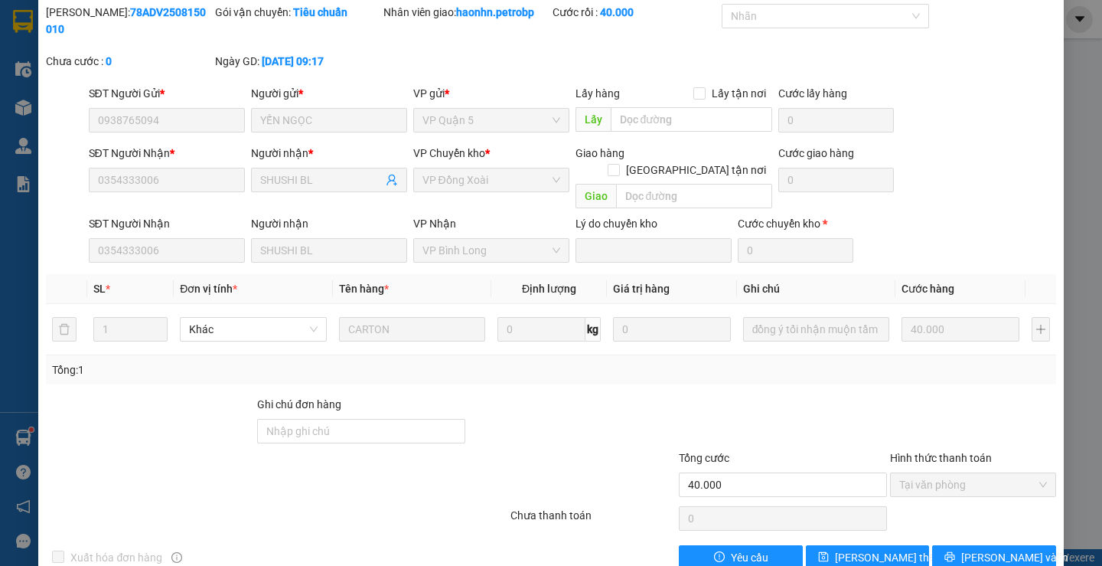
scroll to position [0, 0]
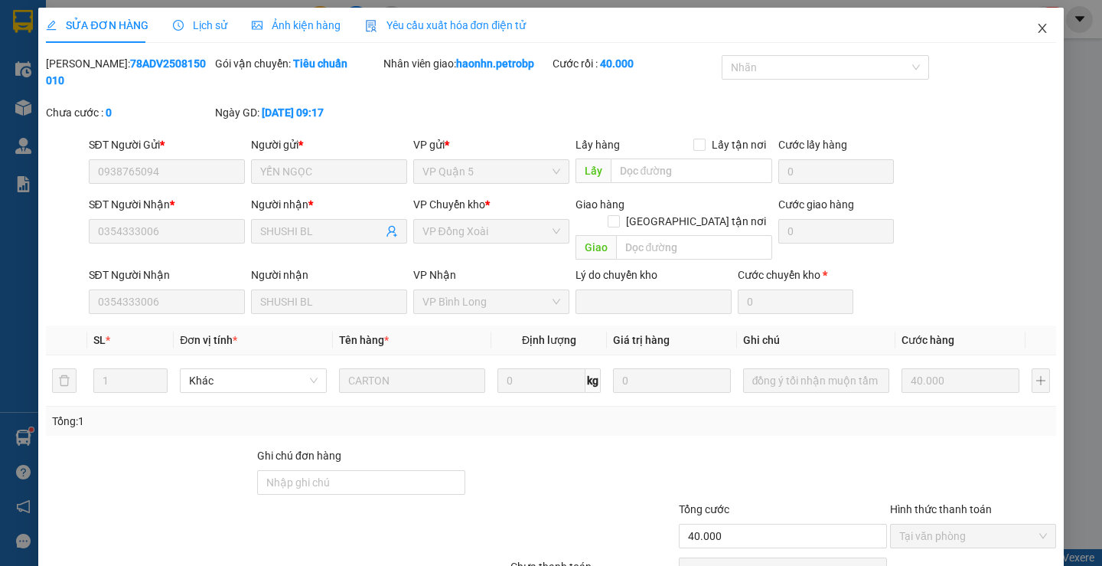
click at [1021, 26] on span "Close" at bounding box center [1042, 29] width 43 height 43
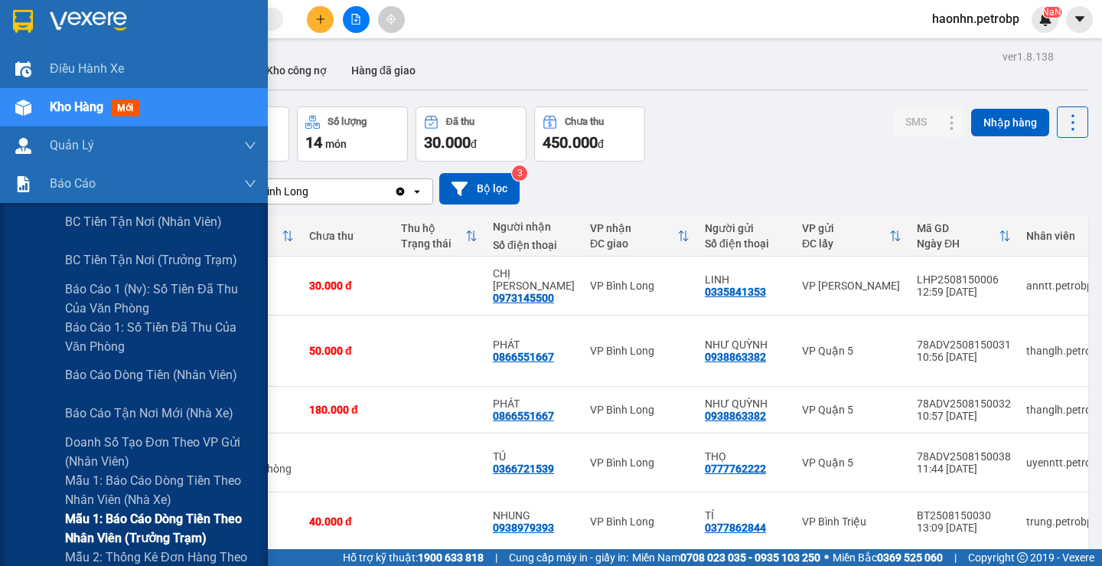
click at [188, 524] on span "Mẫu 1: Báo cáo dòng tiền theo nhân viên (trưởng trạm)" at bounding box center [160, 528] width 191 height 38
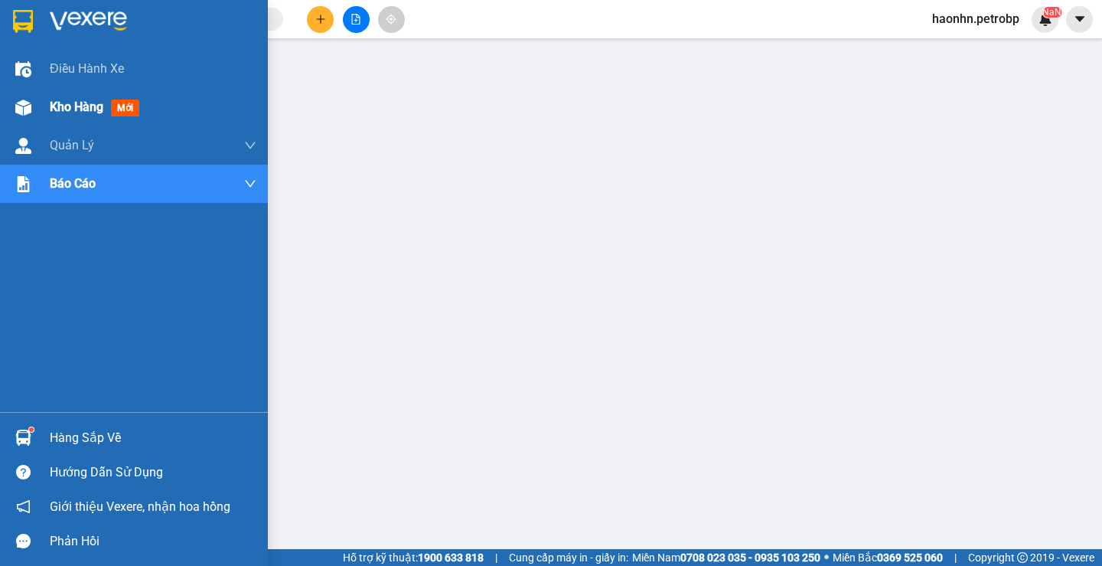
click at [96, 103] on span "Kho hàng" at bounding box center [77, 107] width 54 height 15
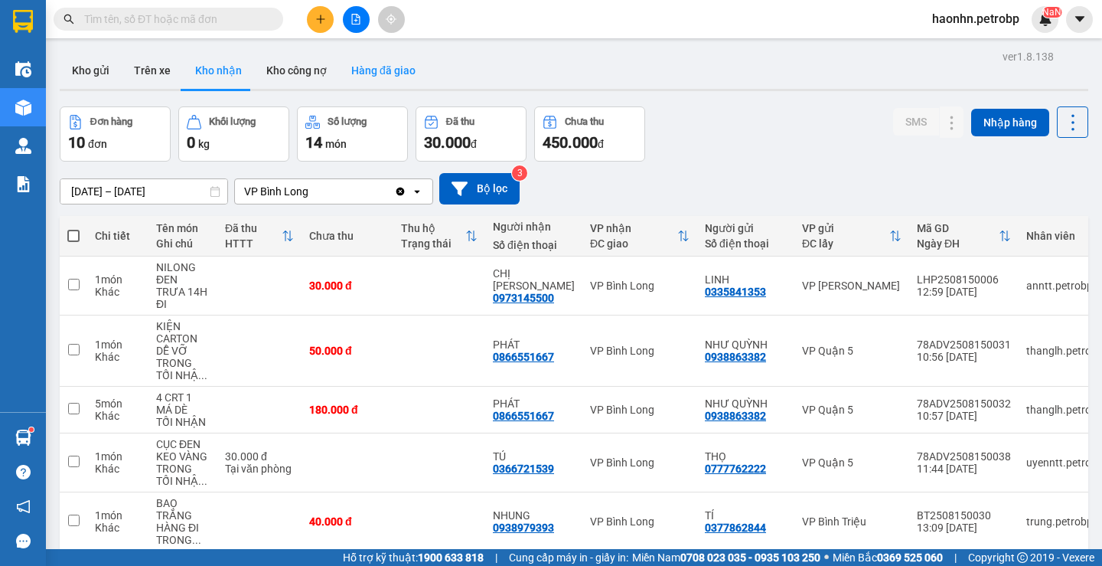
click at [356, 87] on button "Hàng đã giao" at bounding box center [383, 70] width 89 height 37
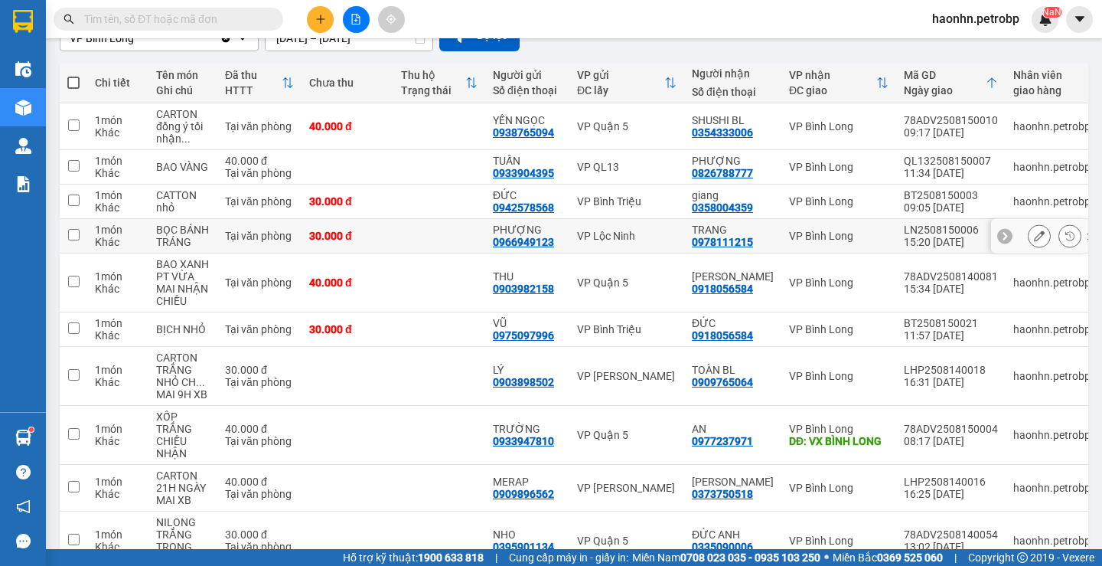
scroll to position [243, 0]
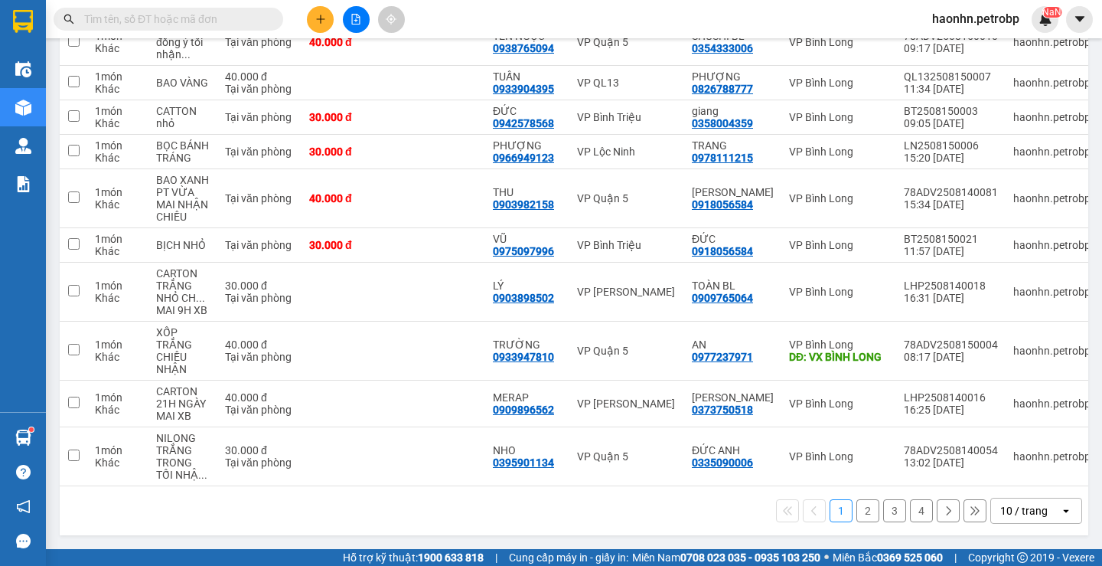
click at [863, 508] on button "2" at bounding box center [868, 510] width 23 height 23
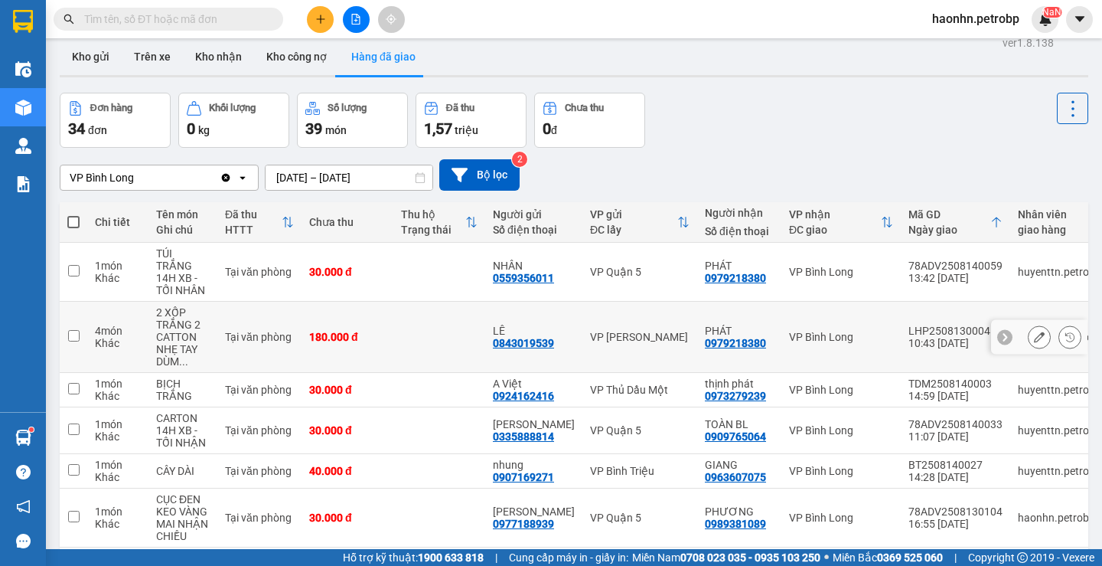
scroll to position [0, 0]
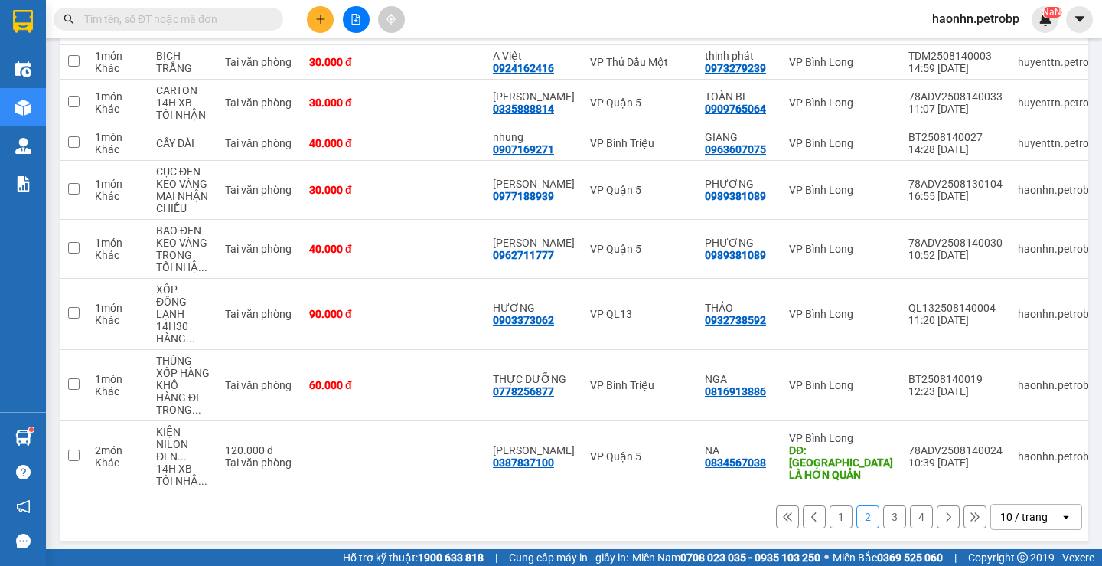
click at [840, 516] on button "1" at bounding box center [841, 516] width 23 height 23
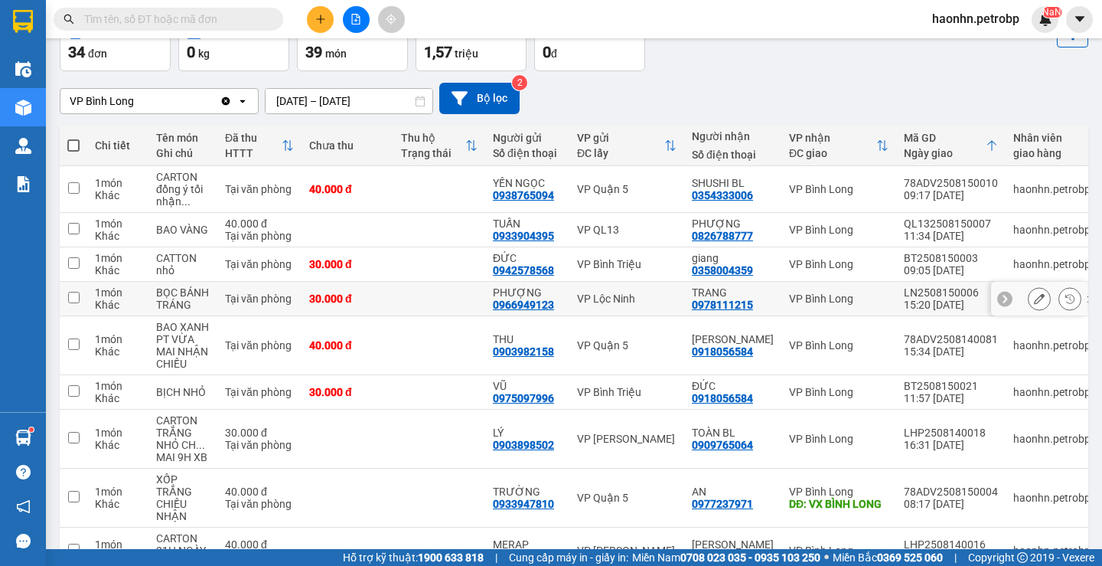
scroll to position [14, 0]
